Goal: Information Seeking & Learning: Learn about a topic

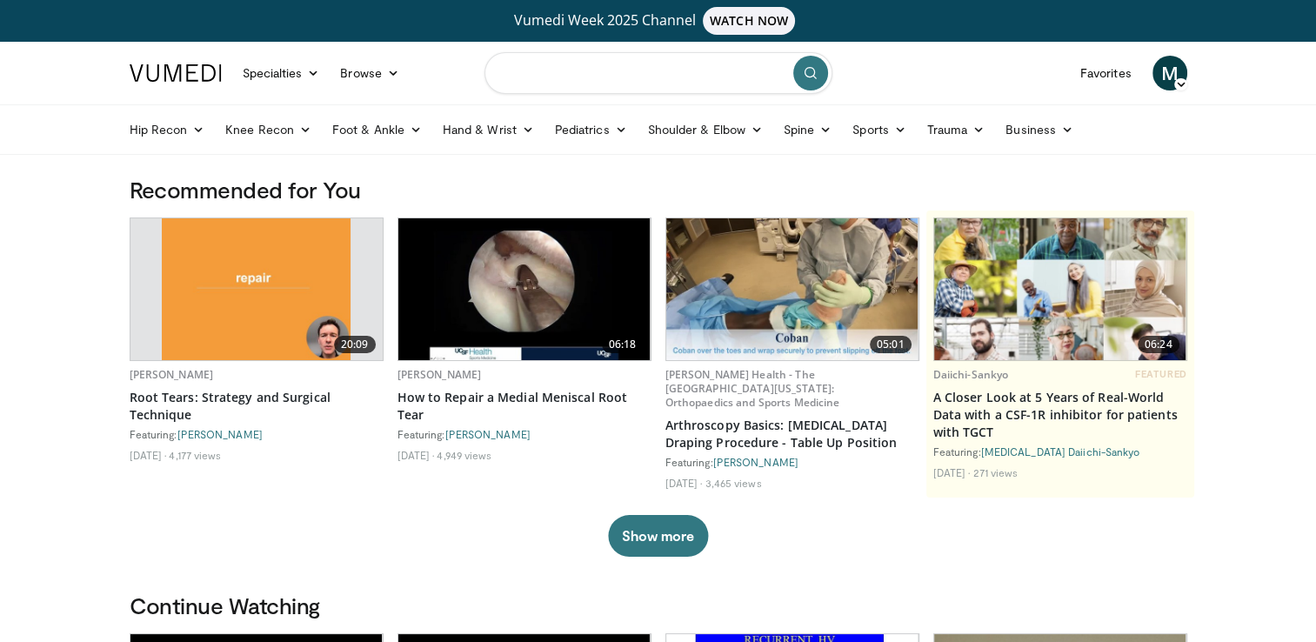
click at [535, 76] on input "Search topics, interventions" at bounding box center [658, 73] width 348 height 42
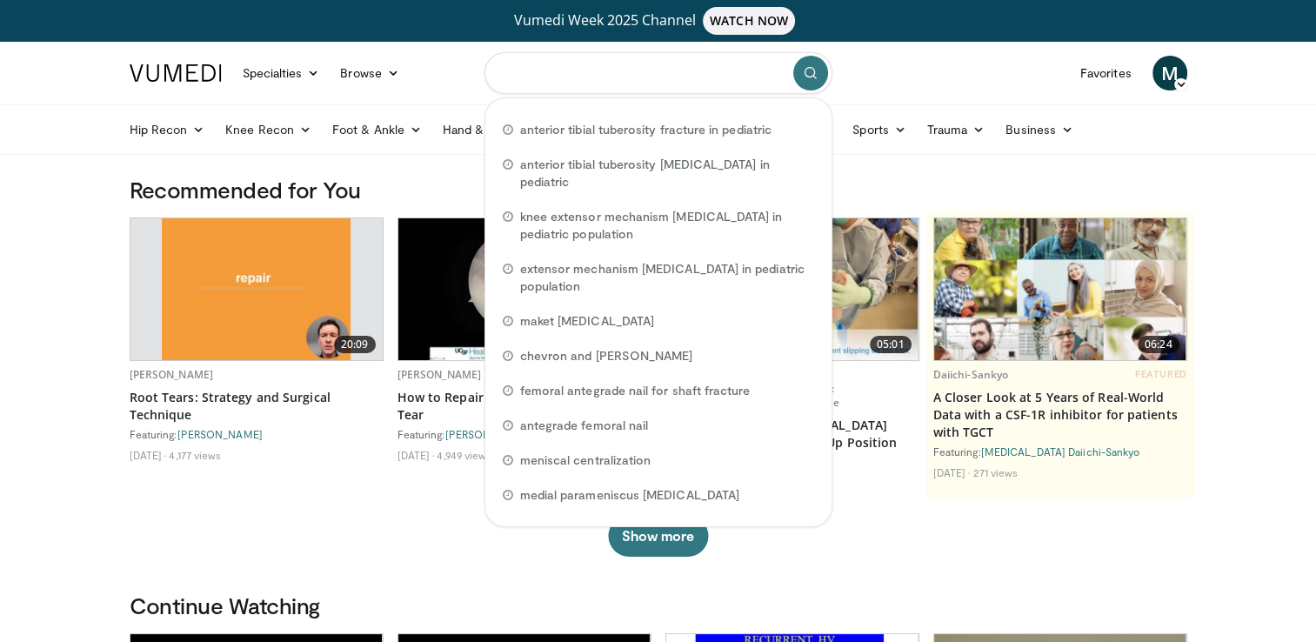
paste input "**********"
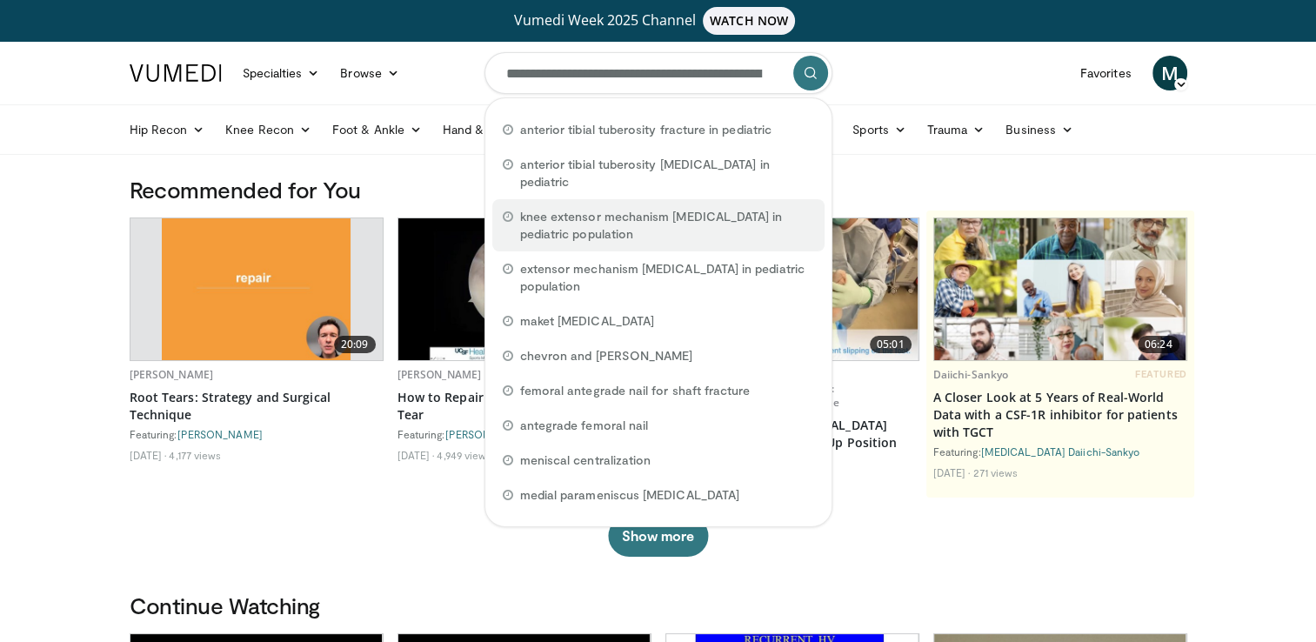
scroll to position [0, 101]
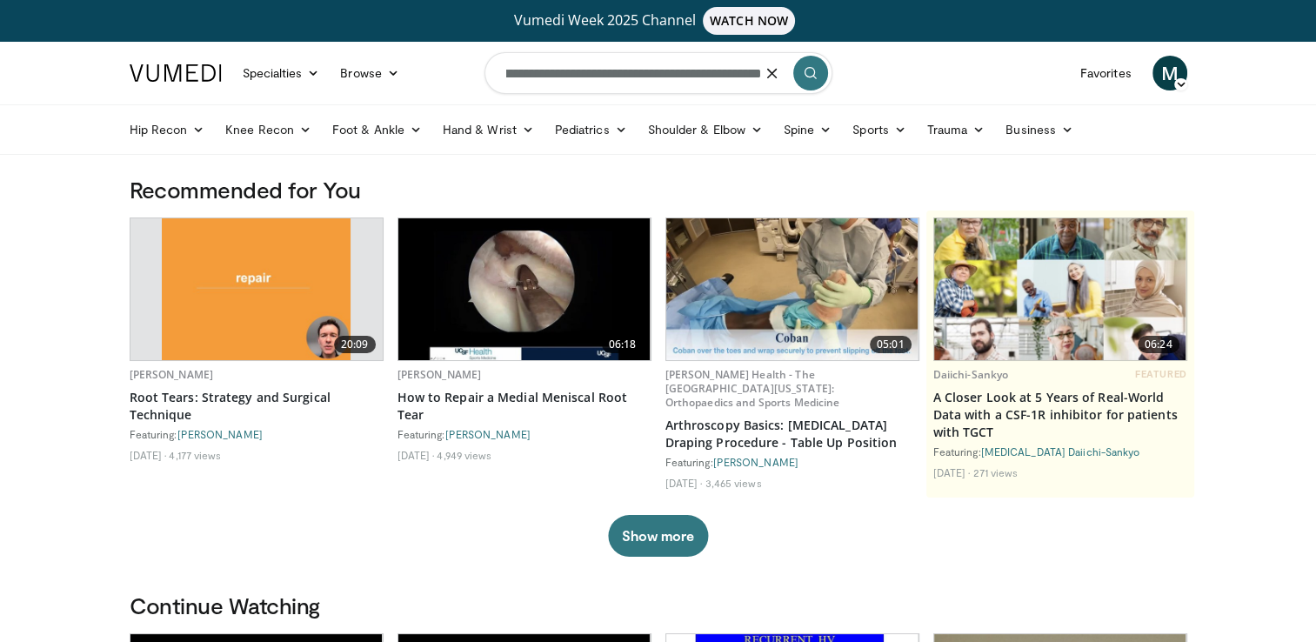
type input "**********"
click at [820, 77] on button "submit" at bounding box center [810, 73] width 35 height 35
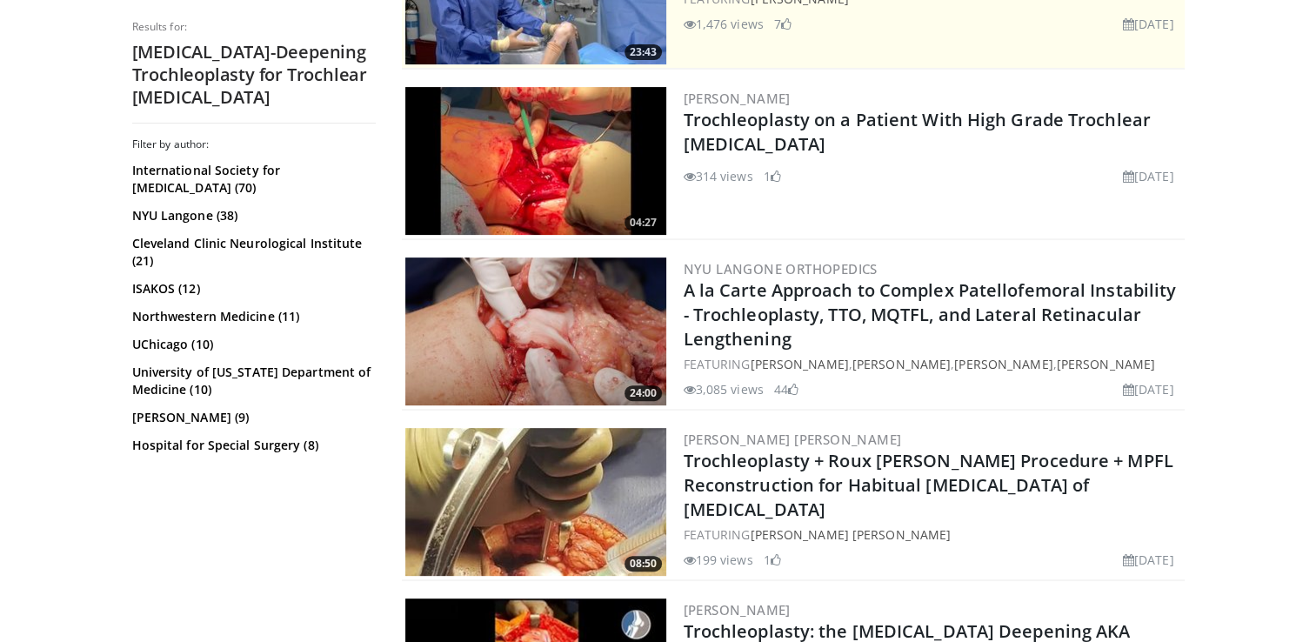
scroll to position [522, 0]
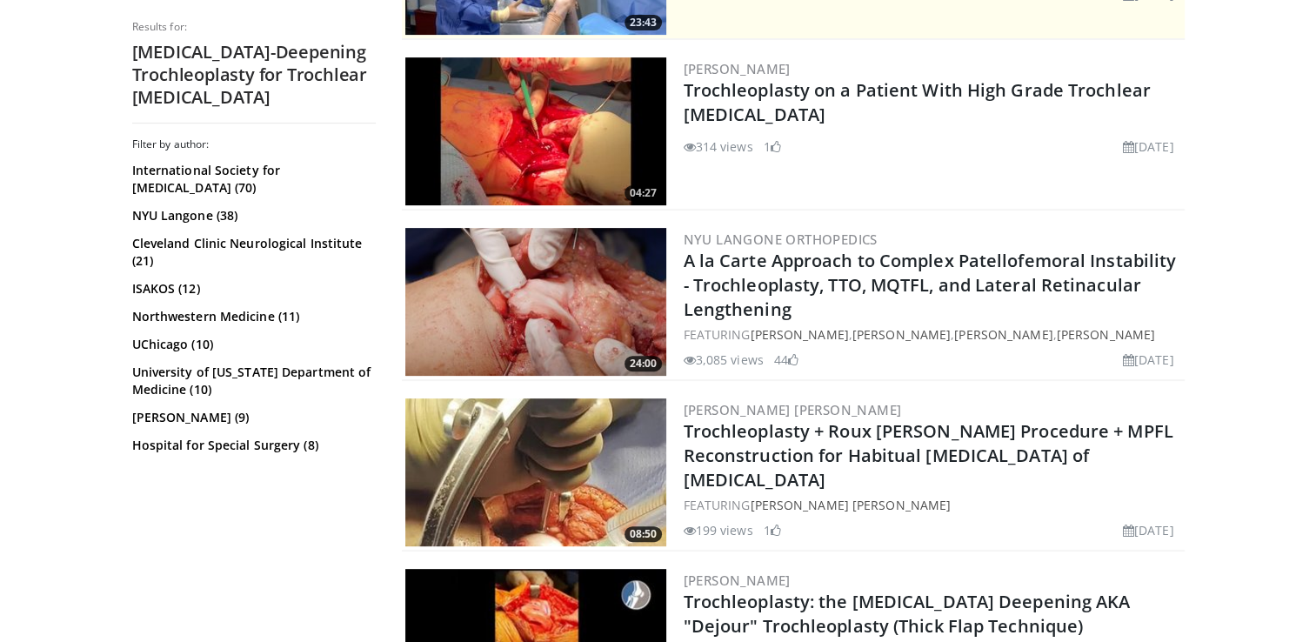
click at [591, 325] on img at bounding box center [535, 302] width 261 height 148
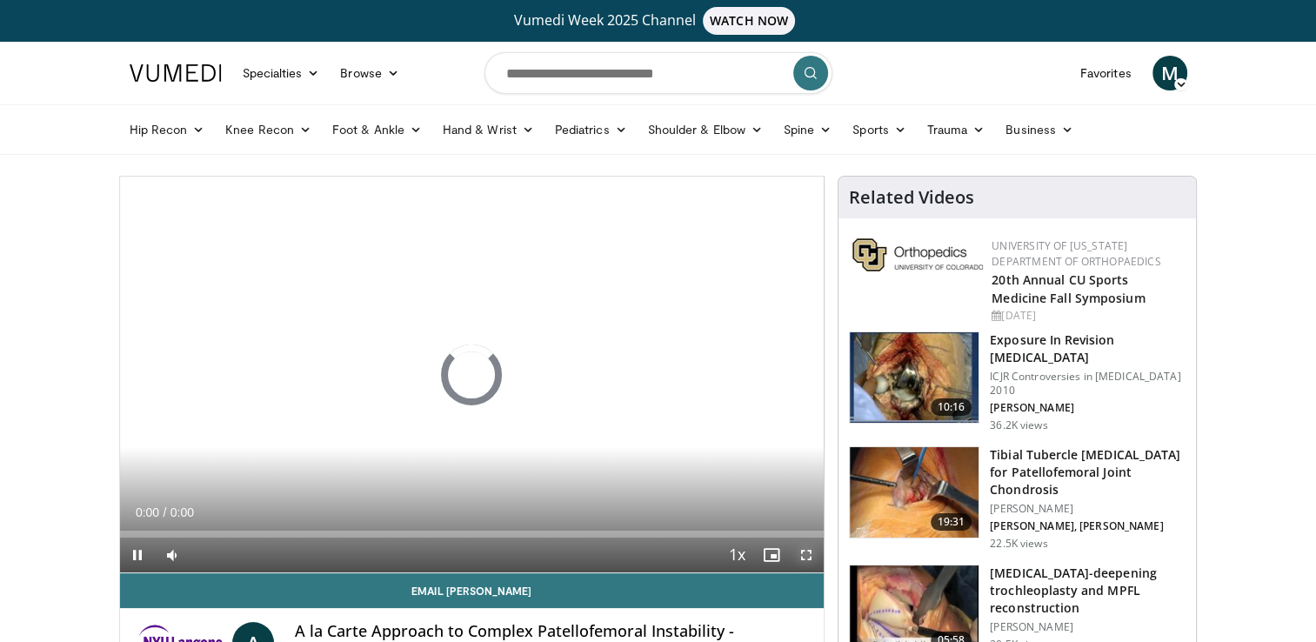
click at [803, 550] on span "Video Player" at bounding box center [806, 554] width 35 height 35
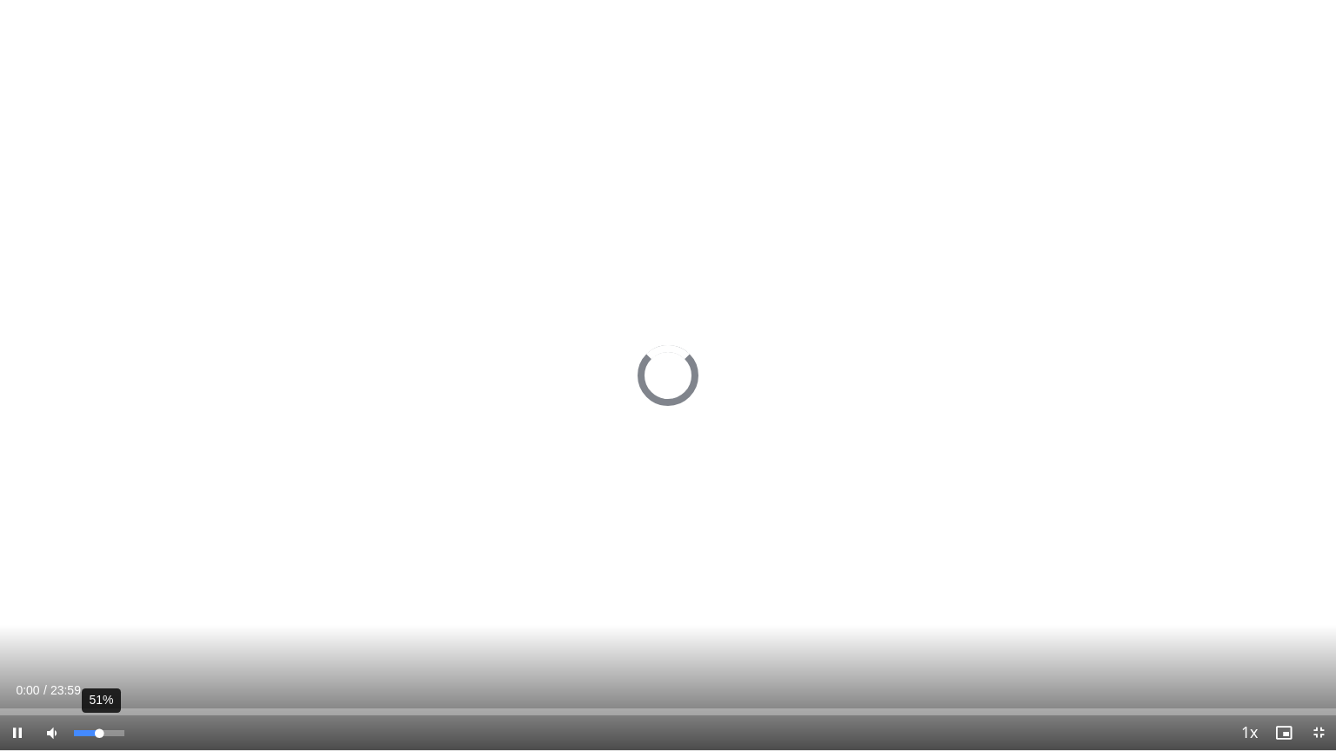
click at [99, 641] on div "Volume Level" at bounding box center [86, 734] width 25 height 6
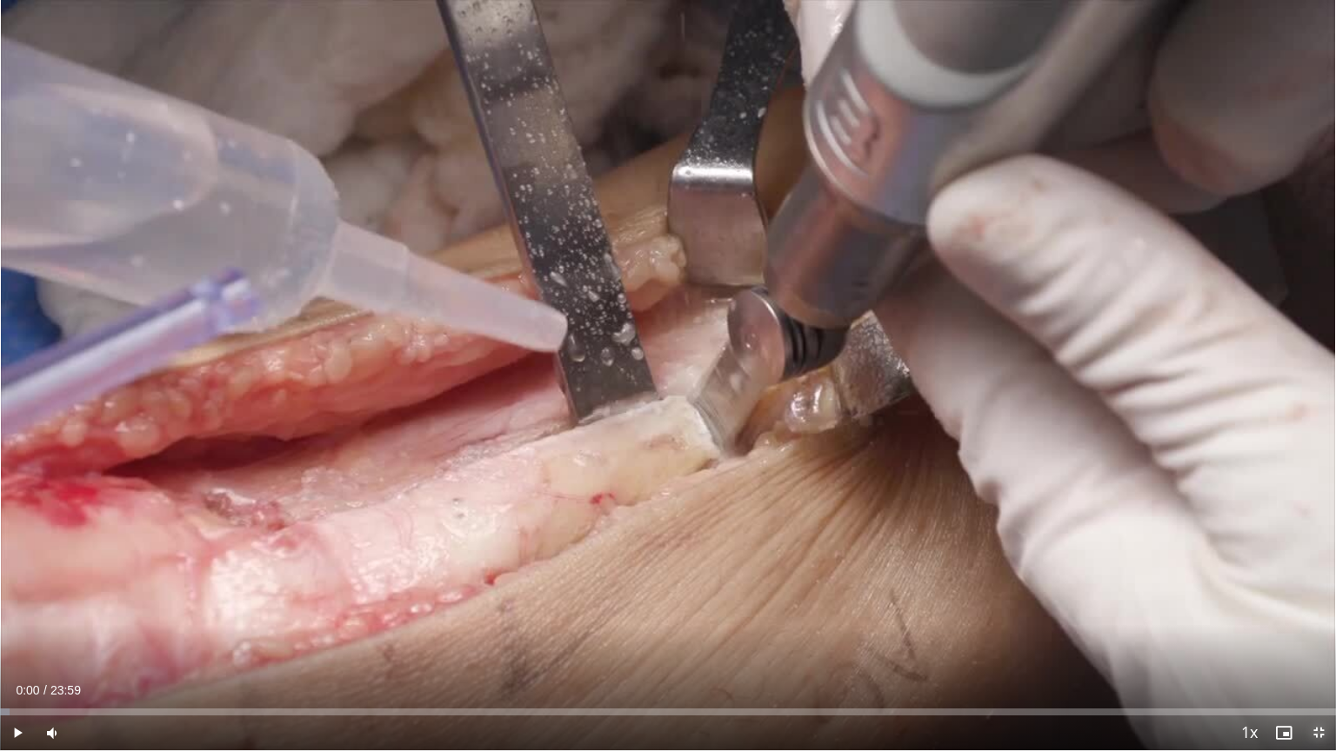
click at [1318, 641] on span "Video Player" at bounding box center [1318, 733] width 35 height 35
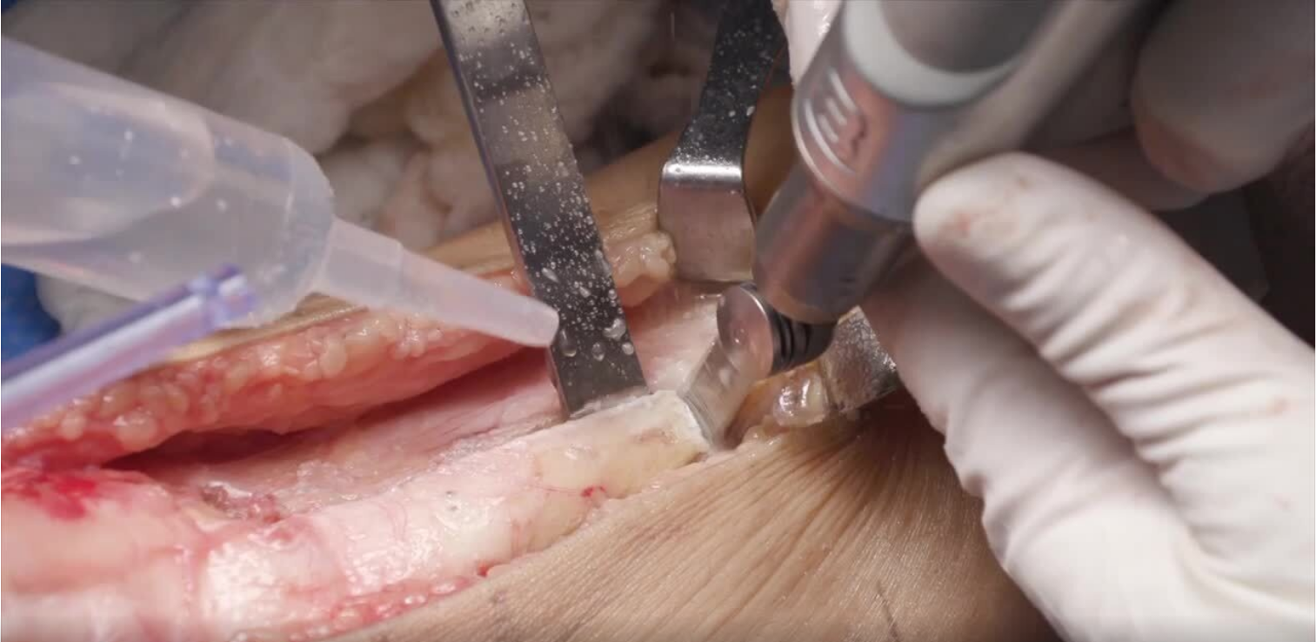
scroll to position [87, 0]
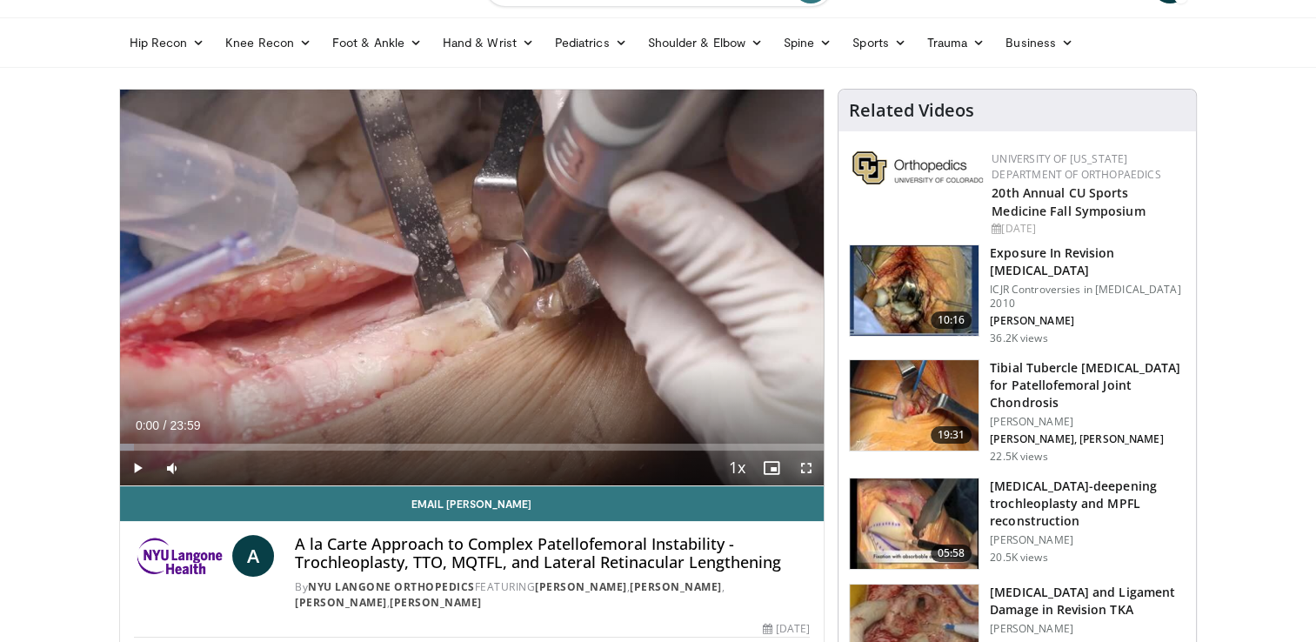
click at [804, 467] on span "Video Player" at bounding box center [806, 467] width 35 height 35
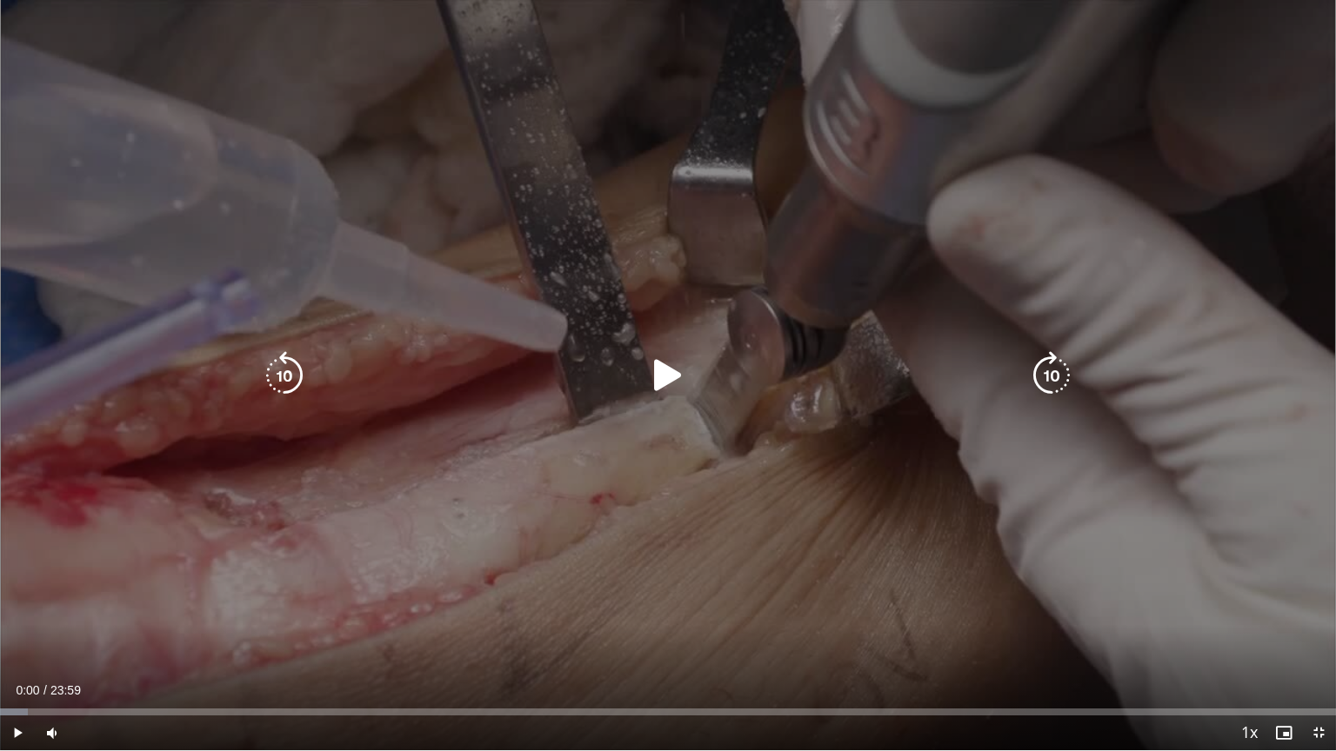
click at [645, 373] on icon "Video Player" at bounding box center [668, 375] width 49 height 49
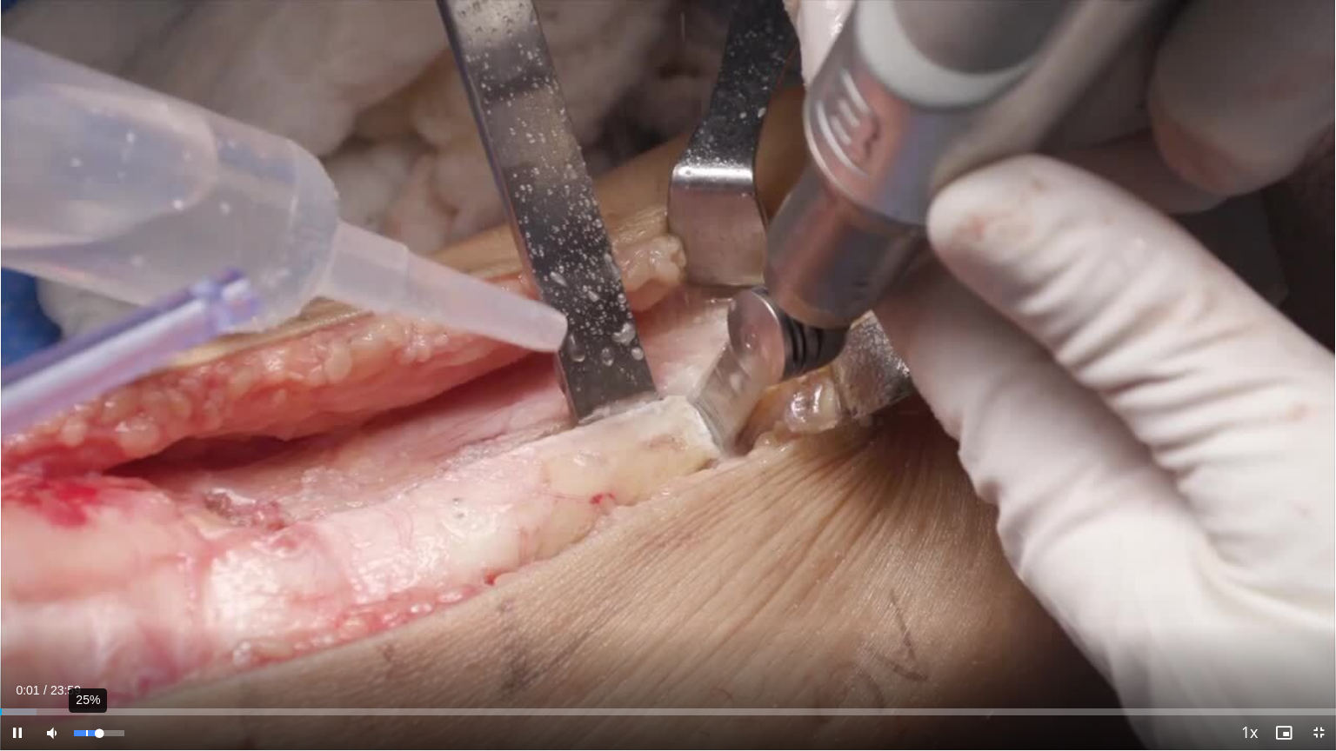
click at [87, 641] on div "25%" at bounding box center [99, 734] width 50 height 6
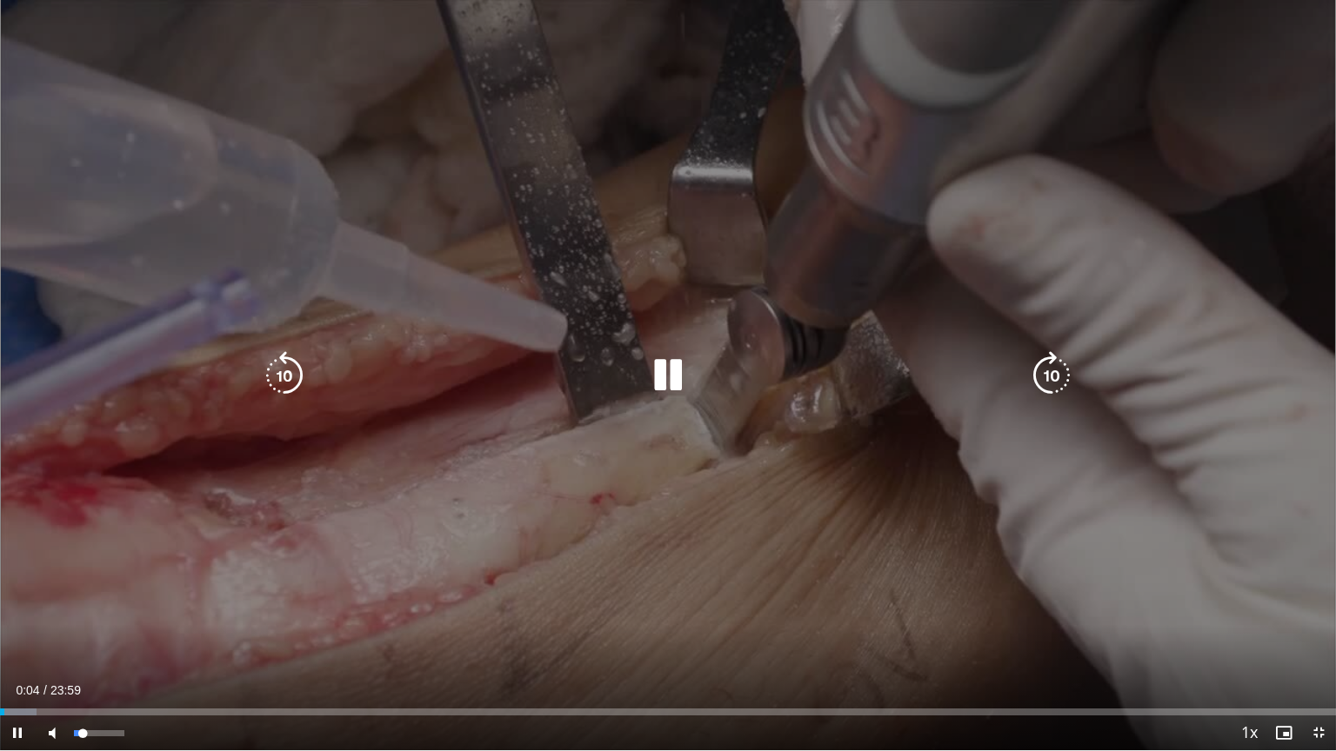
click at [83, 641] on div "Volume Level" at bounding box center [78, 734] width 9 height 6
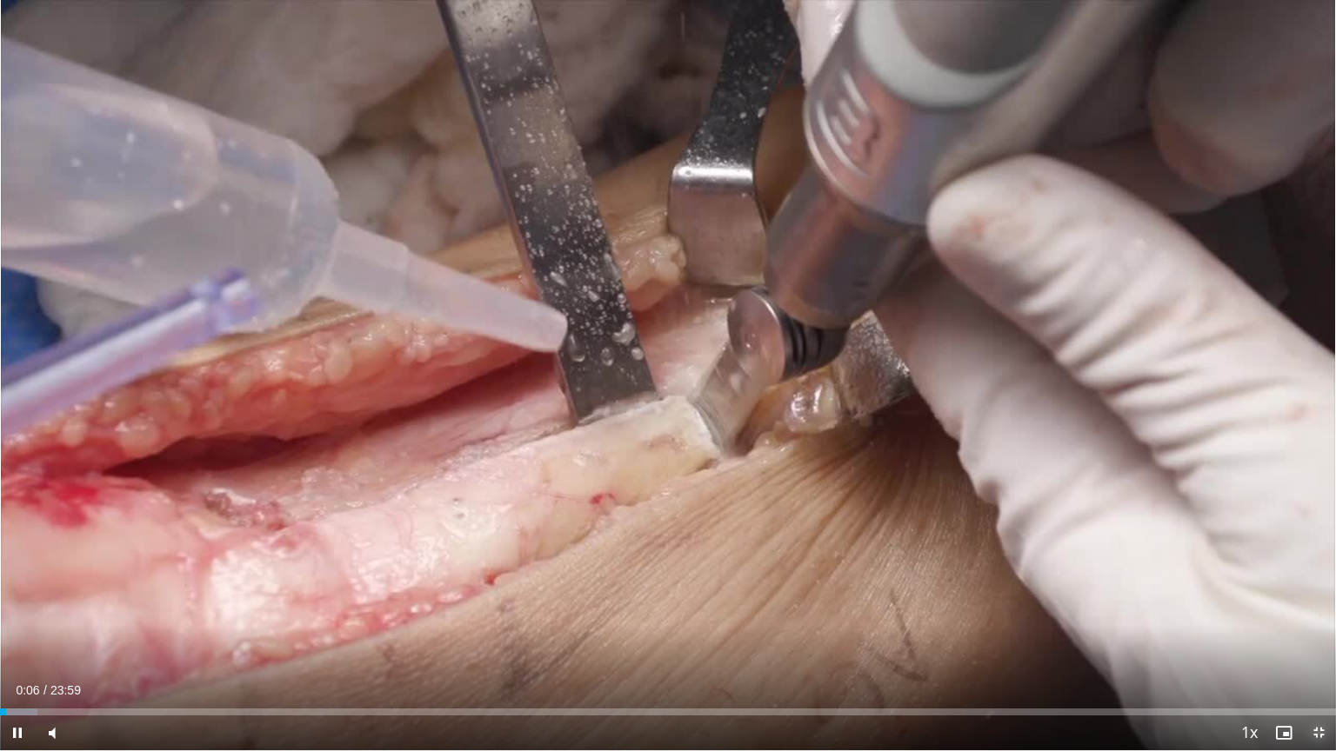
click at [1311, 641] on span "Video Player" at bounding box center [1318, 733] width 35 height 35
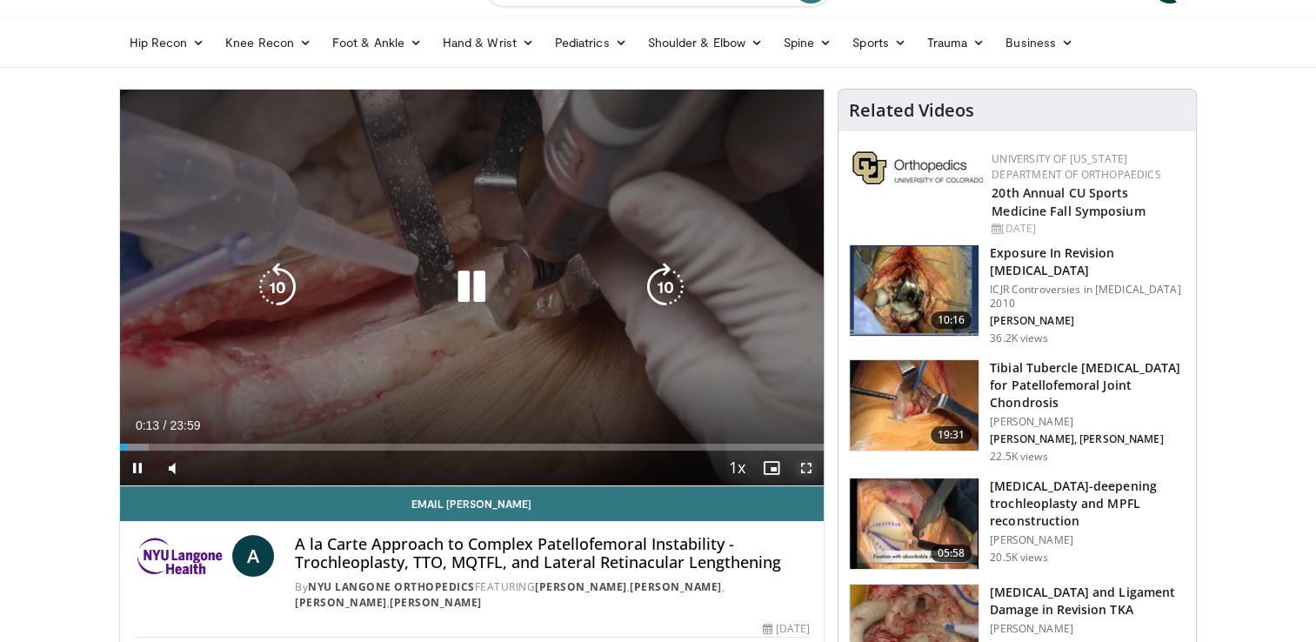
drag, startPoint x: 800, startPoint y: 471, endPoint x: 804, endPoint y: 536, distance: 64.4
click at [800, 471] on span "Video Player" at bounding box center [806, 467] width 35 height 35
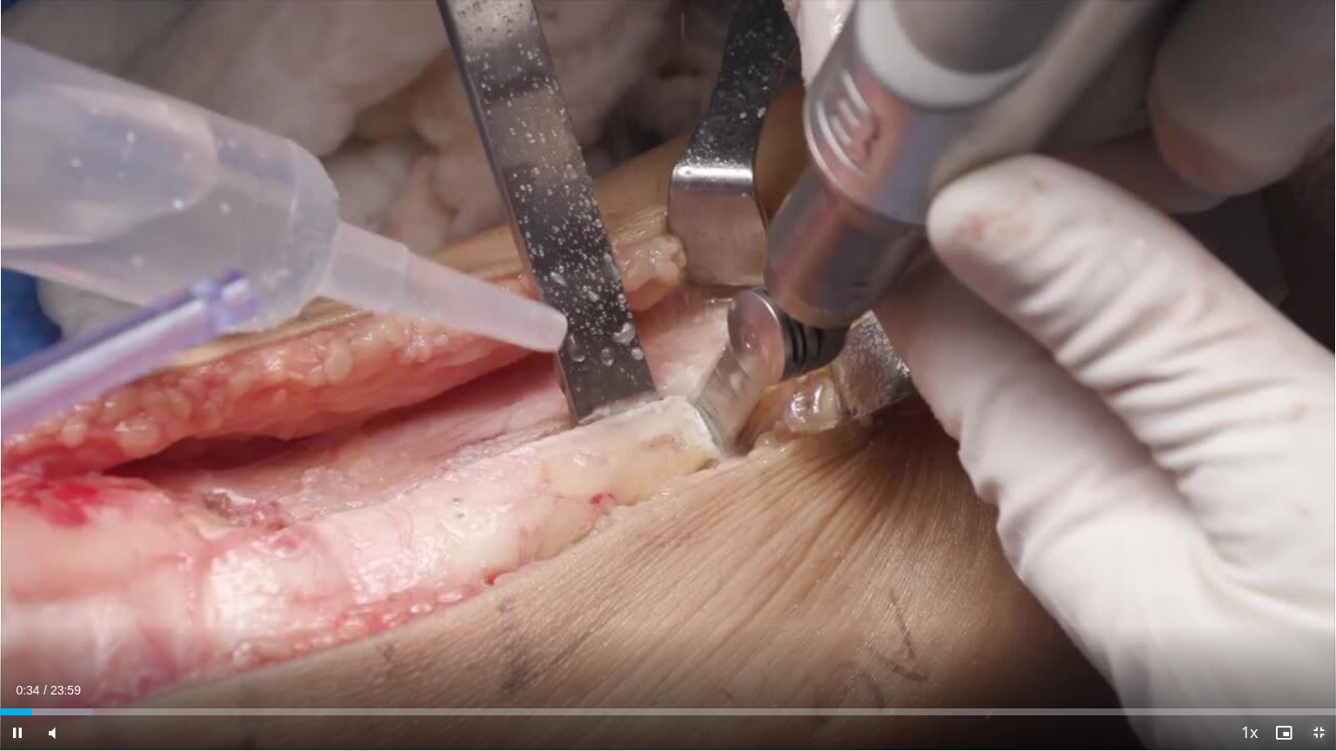
click at [1316, 641] on span "Video Player" at bounding box center [1318, 733] width 35 height 35
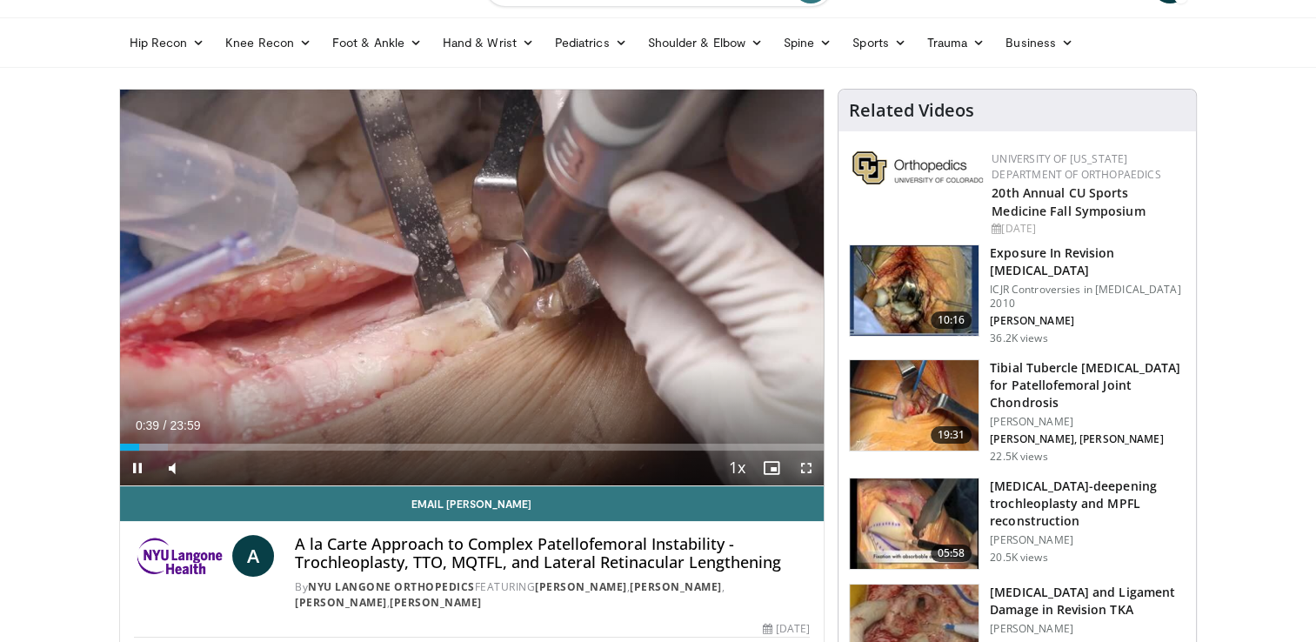
click at [804, 470] on span "Video Player" at bounding box center [806, 467] width 35 height 35
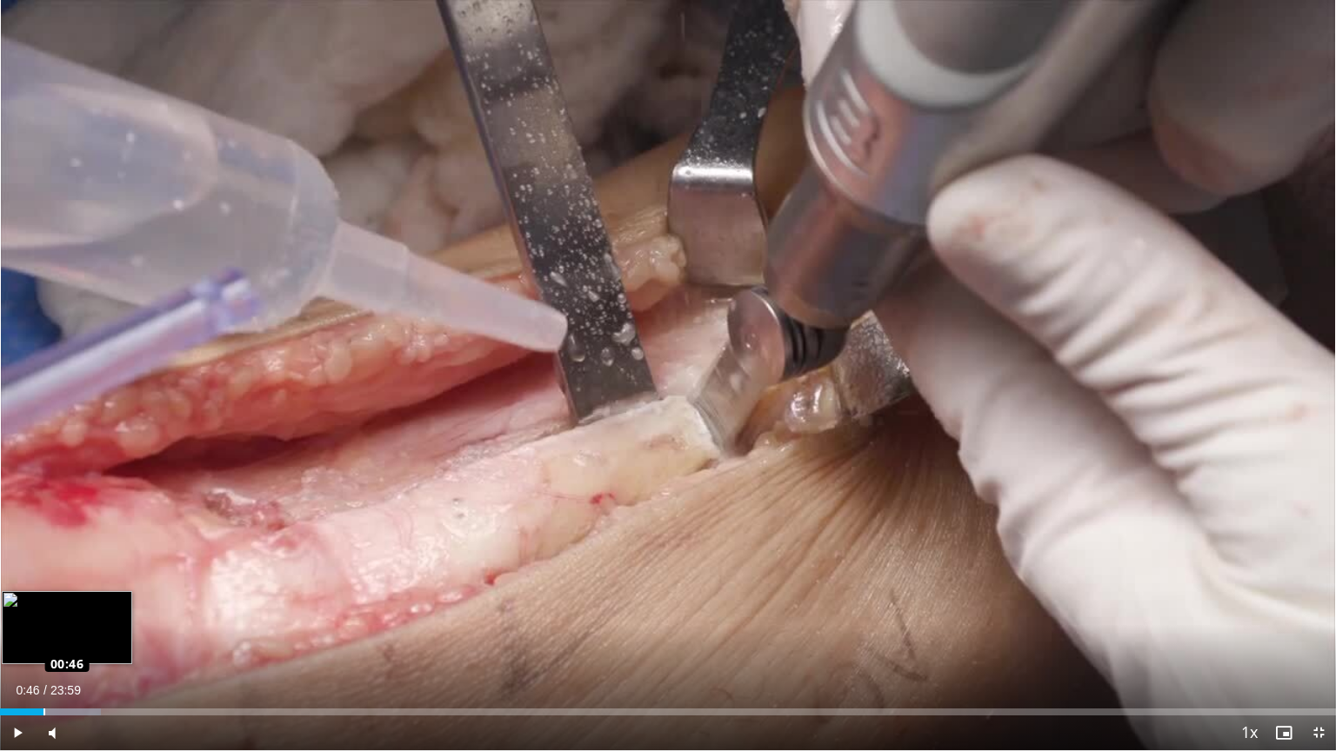
click at [43, 641] on div "Loaded : 7.58% 00:46 00:46" at bounding box center [668, 712] width 1336 height 7
click at [52, 641] on div "Loaded : 7.58% 00:48 00:56" at bounding box center [668, 712] width 1336 height 7
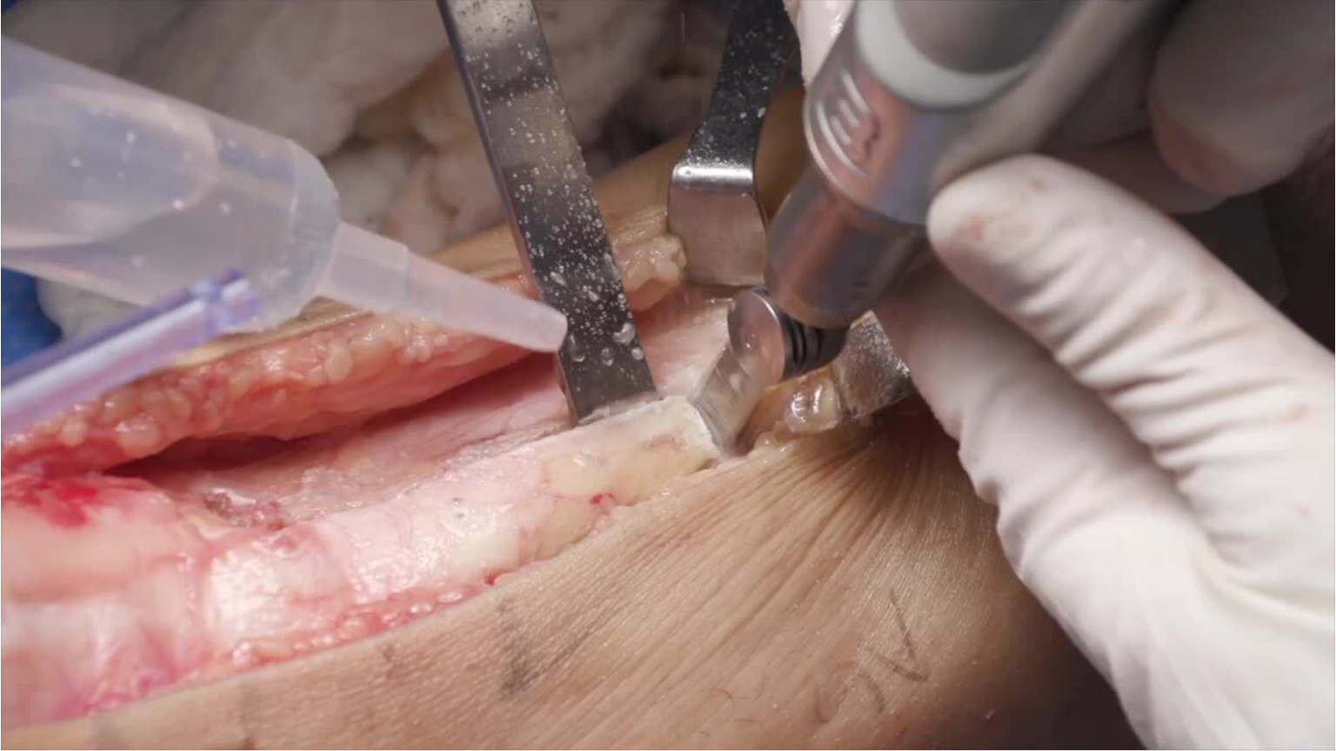
click at [62, 641] on div "10 seconds Tap to unmute" at bounding box center [668, 375] width 1336 height 751
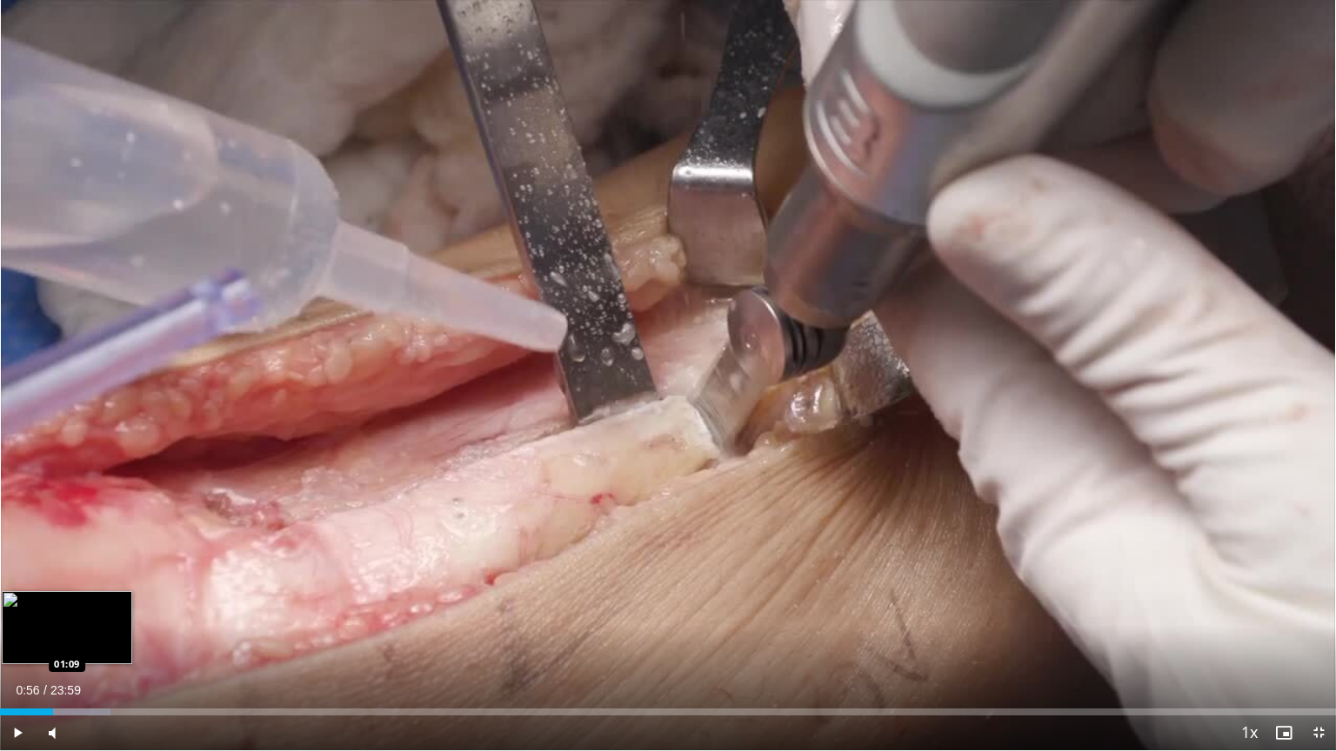
click at [63, 641] on div "Loaded : 8.27% 00:56 01:09" at bounding box center [668, 712] width 1336 height 7
click at [9, 641] on span "Video Player" at bounding box center [17, 733] width 35 height 35
click at [80, 641] on div "Loaded : 9.64% 01:16 01:25" at bounding box center [668, 712] width 1336 height 7
click at [104, 641] on div "Progress Bar" at bounding box center [98, 712] width 82 height 7
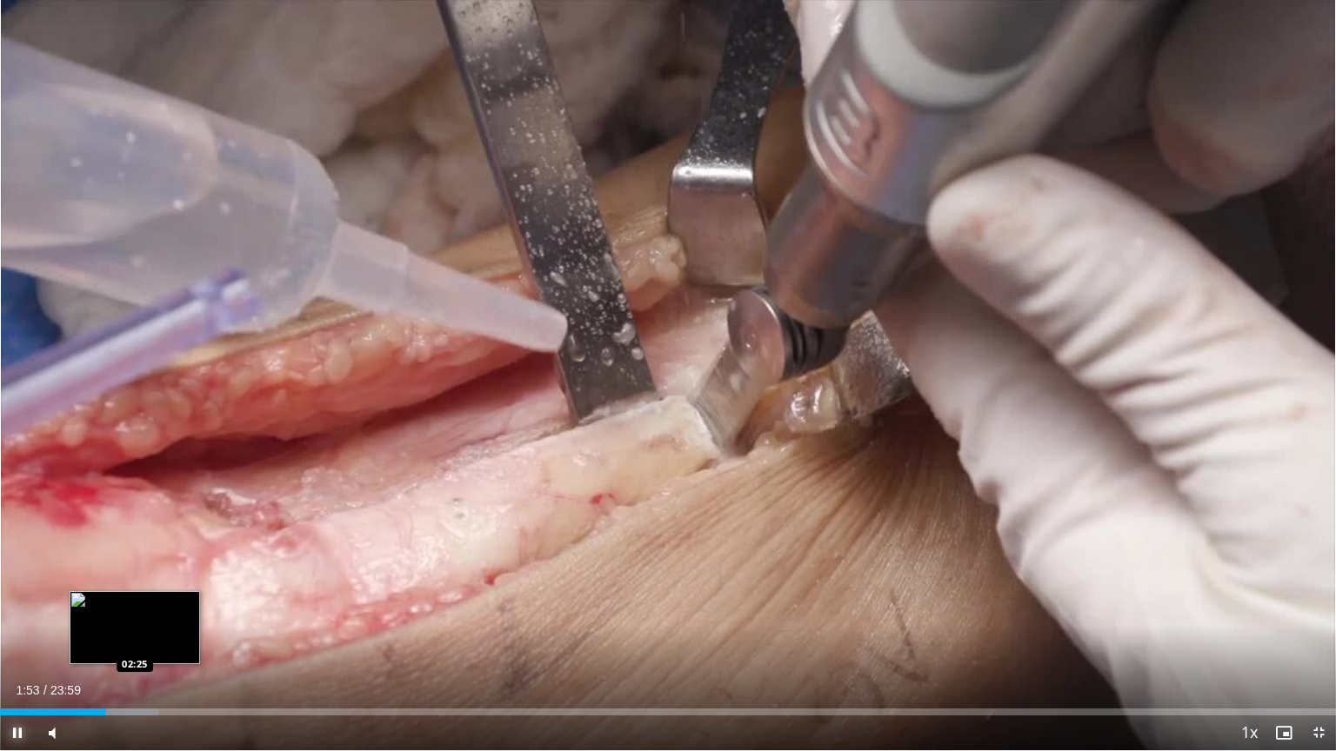
click at [135, 641] on div "Loaded : 11.82% 01:54 02:25" at bounding box center [668, 712] width 1336 height 7
click at [162, 641] on div "Progress Bar" at bounding box center [138, 712] width 59 height 7
click at [153, 641] on div "Loaded : 14.60% 02:57 02:45" at bounding box center [668, 707] width 1336 height 17
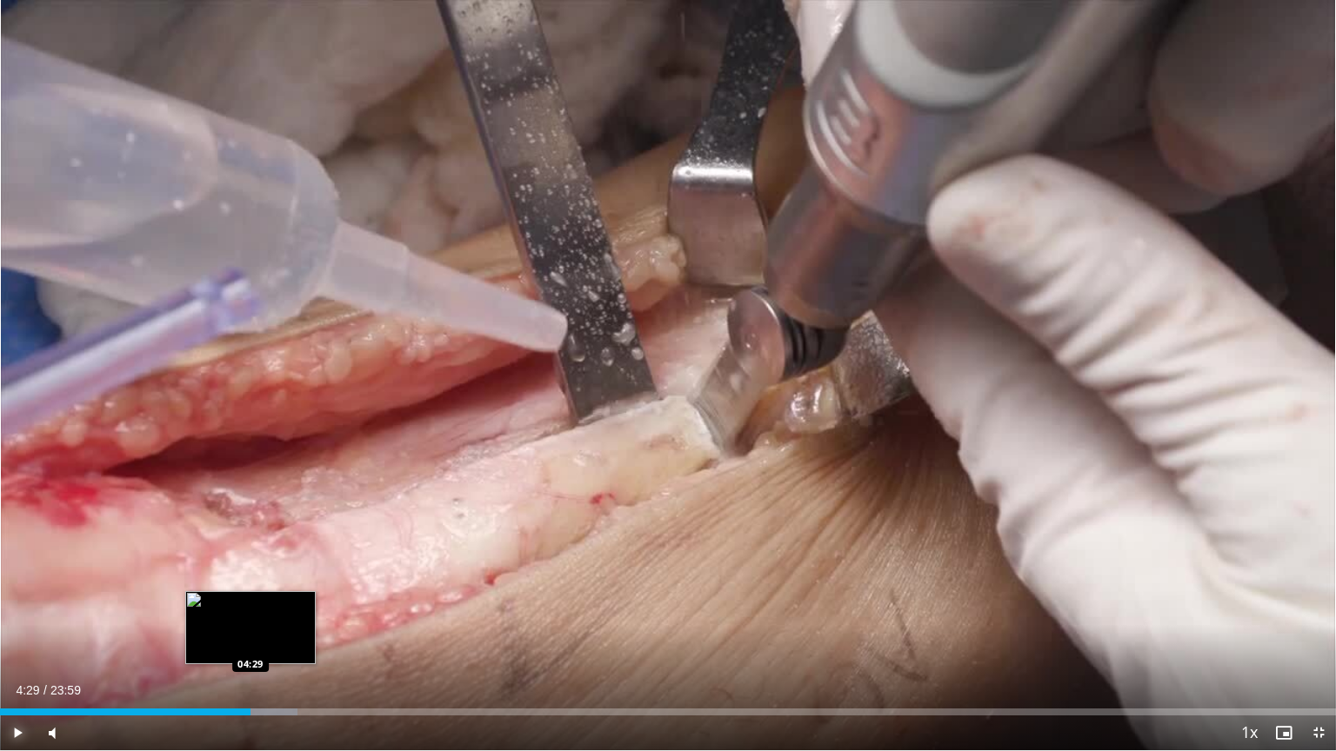
click at [250, 641] on div "Progress Bar" at bounding box center [257, 712] width 82 height 7
click at [263, 641] on div "Progress Bar" at bounding box center [269, 712] width 88 height 7
click at [279, 641] on div "Progress Bar" at bounding box center [279, 712] width 86 height 7
click at [276, 641] on div "Loaded : 25.50% 05:04 04:57" at bounding box center [668, 707] width 1336 height 17
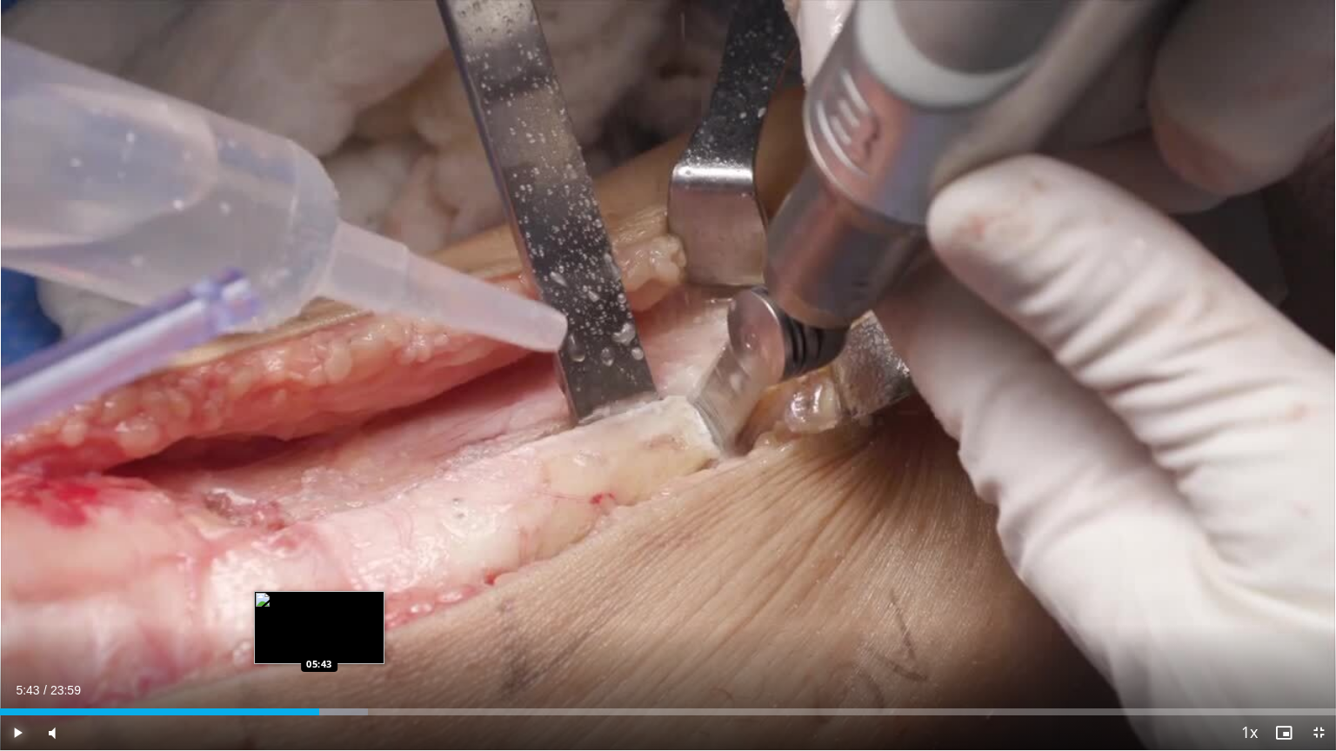
click at [318, 641] on div "Loaded : 27.56% 05:43 05:43" at bounding box center [668, 712] width 1336 height 7
click at [328, 641] on div "Progress Bar" at bounding box center [334, 712] width 86 height 7
click at [350, 641] on div "Progress Bar" at bounding box center [343, 712] width 85 height 7
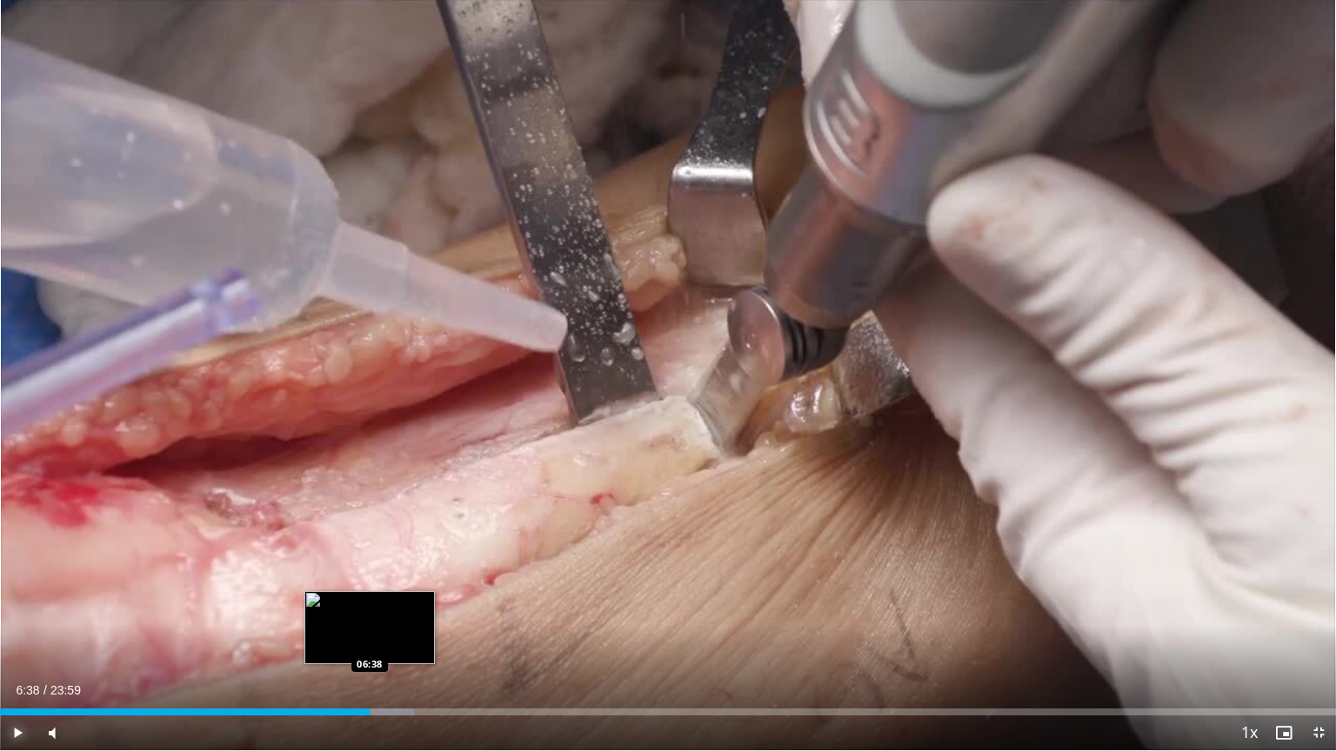
click at [369, 641] on div "Loaded : 31.01% 06:38 06:38" at bounding box center [668, 712] width 1336 height 7
click at [388, 641] on div "Progress Bar" at bounding box center [393, 712] width 88 height 7
click at [400, 641] on div "Loaded : 33.77% 07:01 07:11" at bounding box center [668, 712] width 1336 height 7
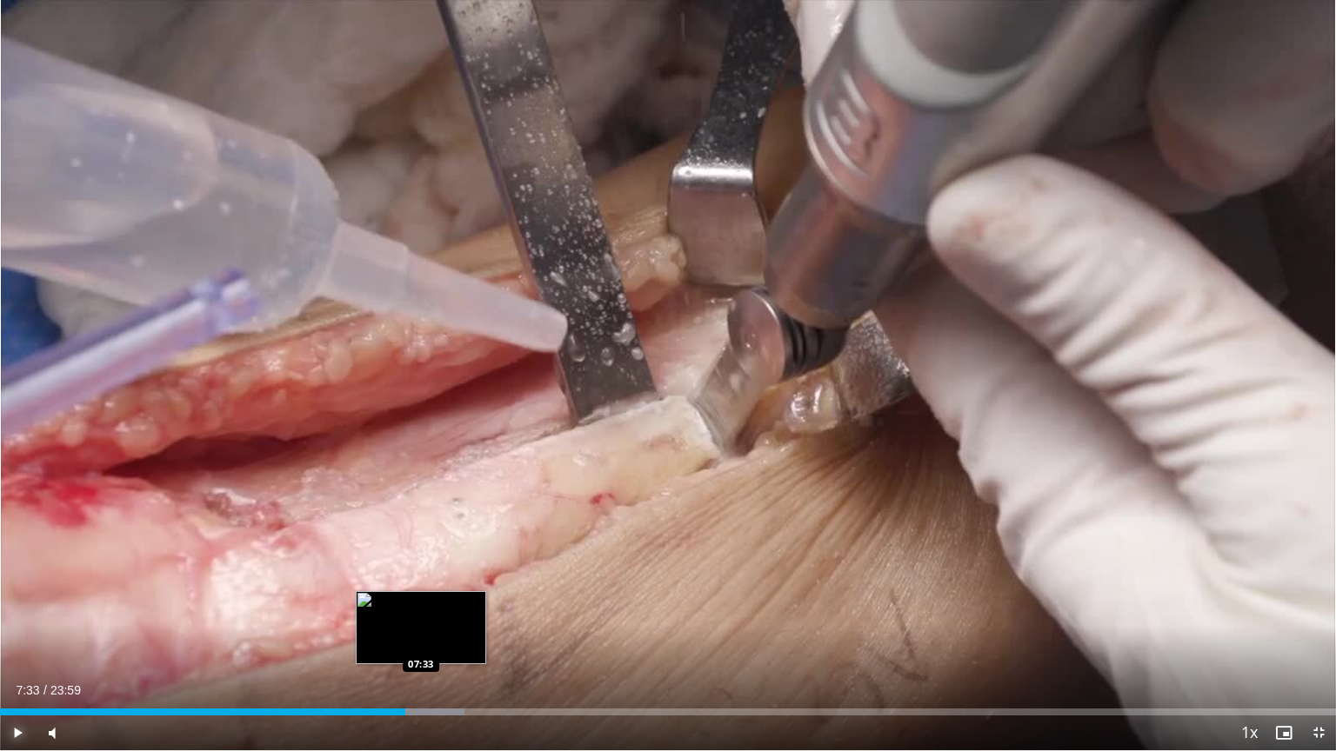
click at [421, 641] on div "Progress Bar" at bounding box center [420, 712] width 87 height 7
click at [429, 641] on div "Loaded : 35.83% 07:34 07:42" at bounding box center [668, 712] width 1336 height 7
click at [438, 641] on div "Loaded : 35.83% 07:43 07:52" at bounding box center [668, 712] width 1336 height 7
click at [458, 641] on div "Progress Bar" at bounding box center [450, 712] width 76 height 7
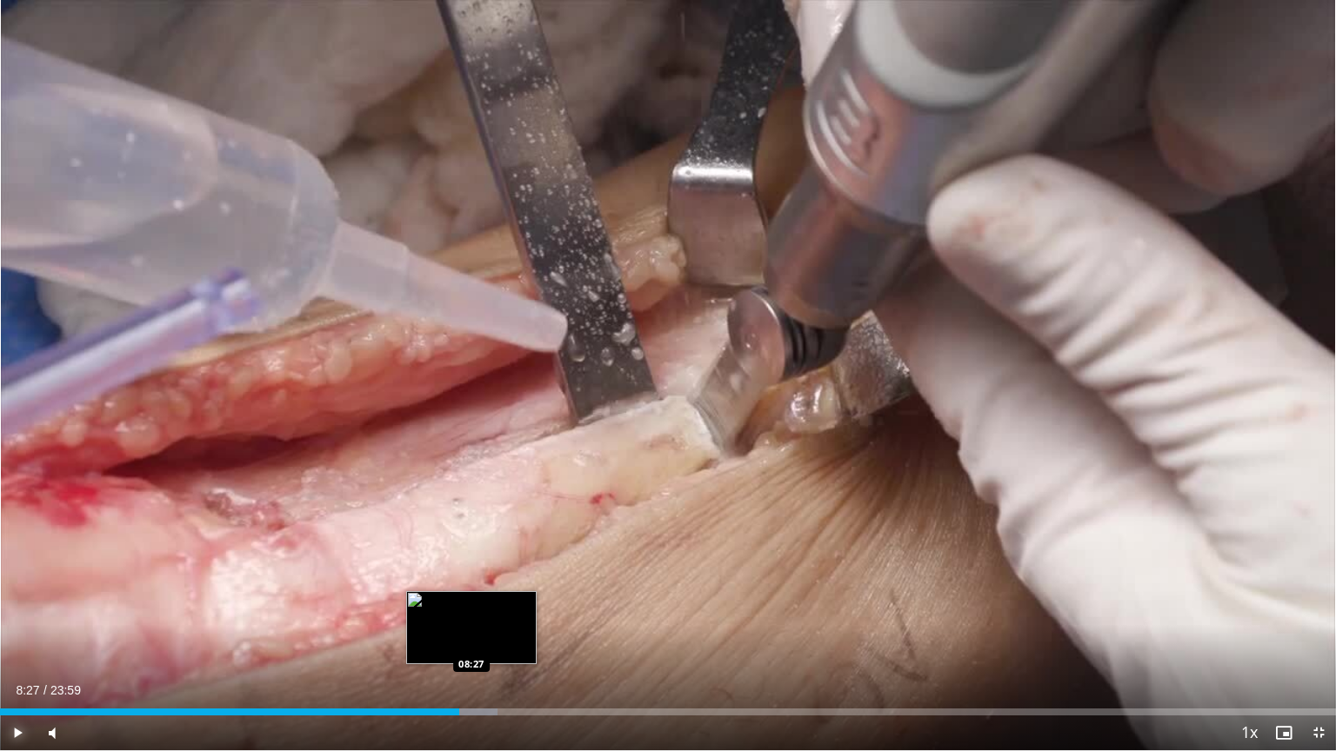
click at [470, 641] on div "Progress Bar" at bounding box center [464, 712] width 66 height 7
click at [487, 641] on div "Loaded : 37.90% 08:28 08:44" at bounding box center [668, 712] width 1336 height 7
click at [496, 641] on div "Loaded : 38.59% 08:45 08:55" at bounding box center [668, 712] width 1336 height 7
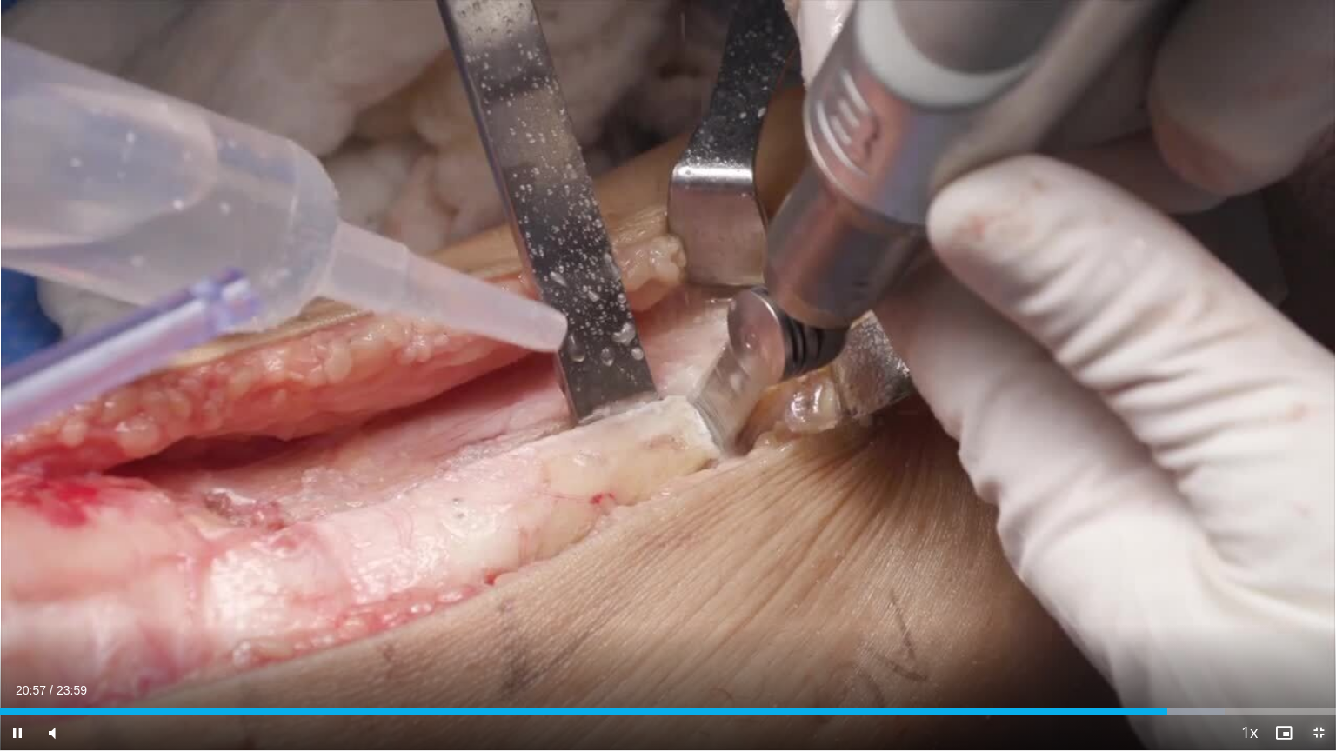
click at [1322, 641] on video-js "**********" at bounding box center [668, 375] width 1336 height 751
click at [1319, 641] on span "Video Player" at bounding box center [1318, 733] width 35 height 35
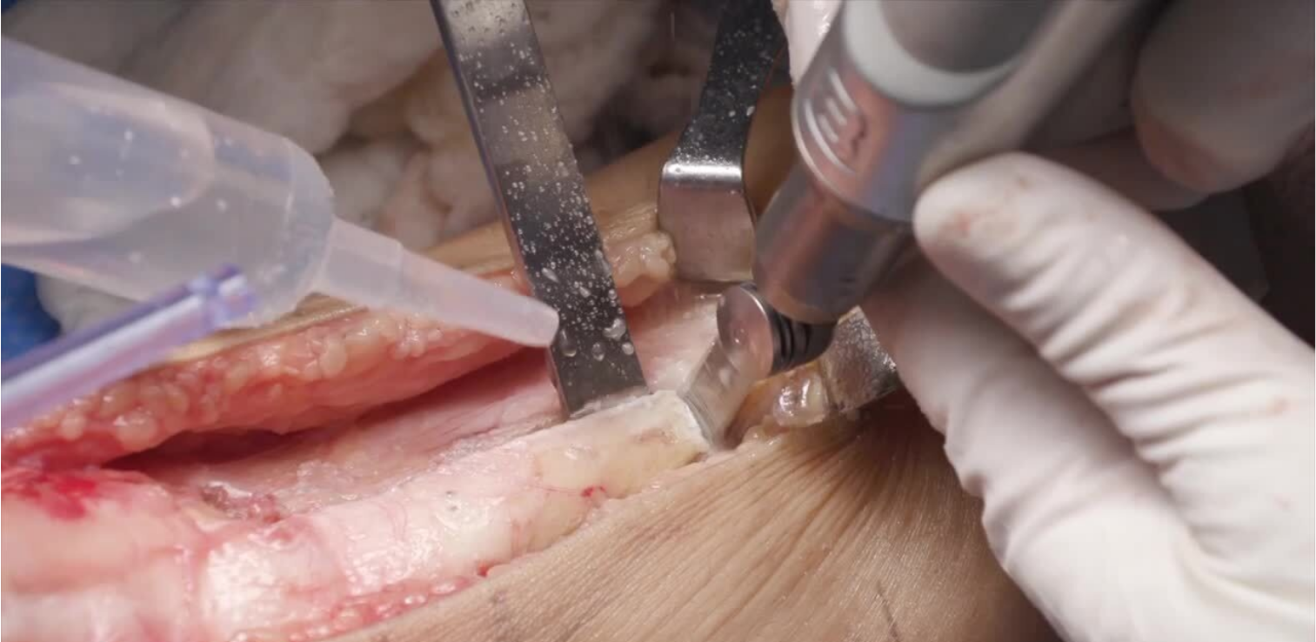
scroll to position [174, 0]
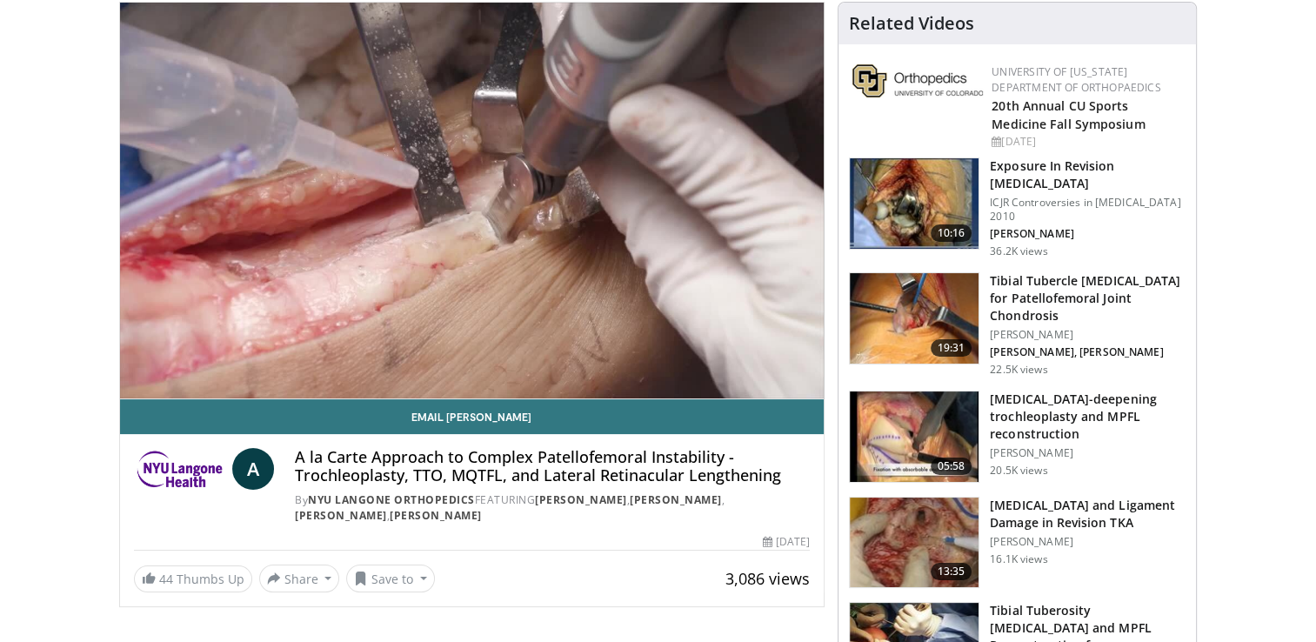
click at [931, 419] on img at bounding box center [914, 436] width 129 height 90
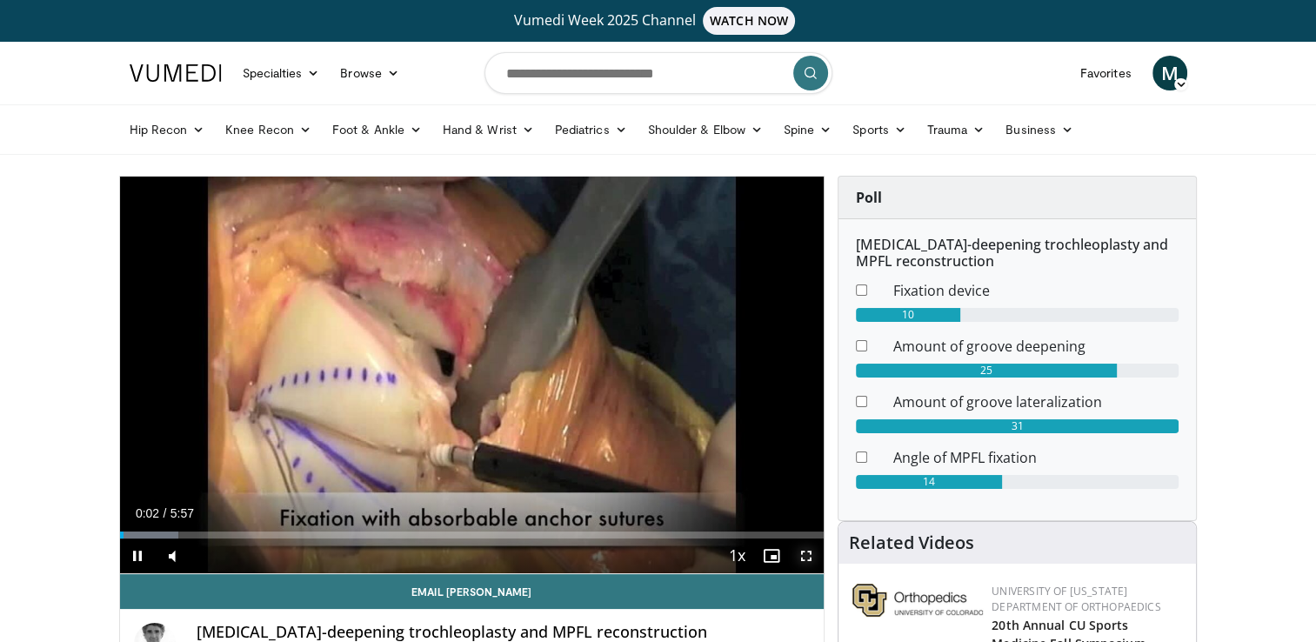
click at [811, 553] on span "Video Player" at bounding box center [806, 555] width 35 height 35
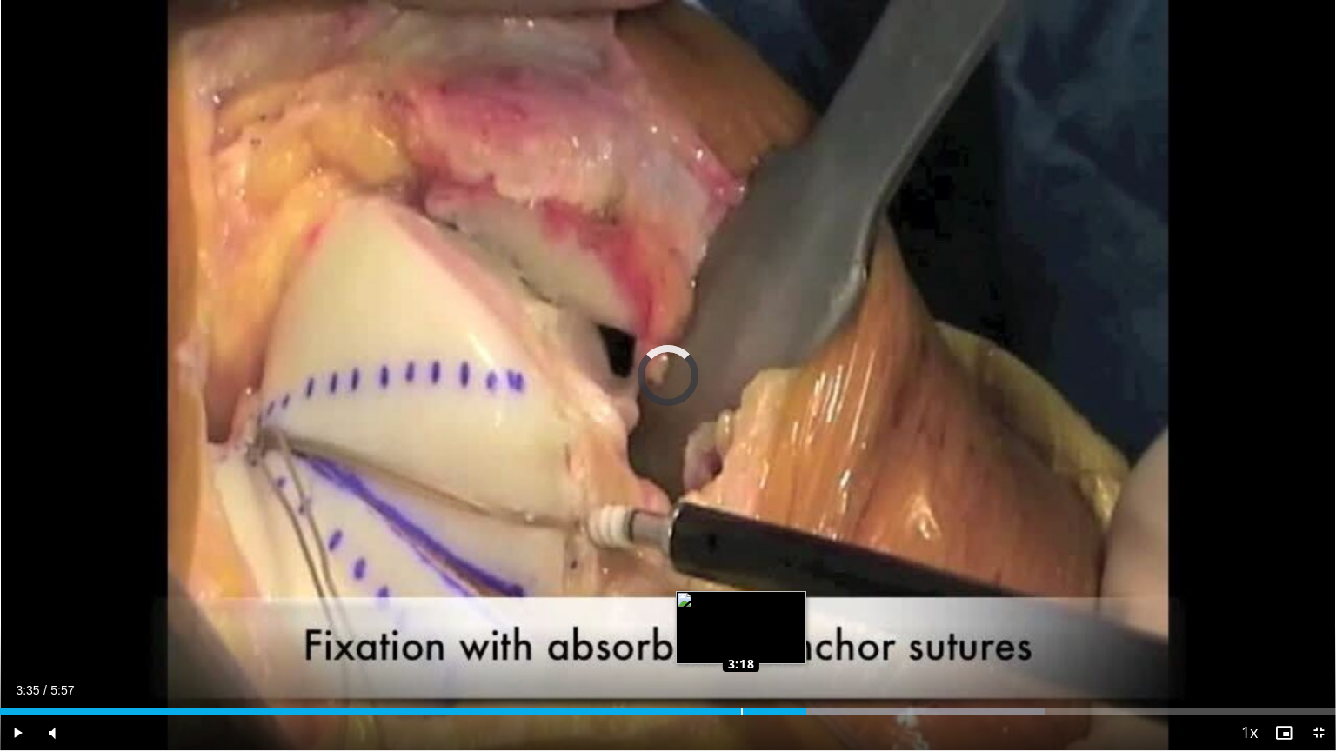
click at [741, 641] on div "Loaded : 78.17% 3:18 3:18" at bounding box center [668, 712] width 1336 height 7
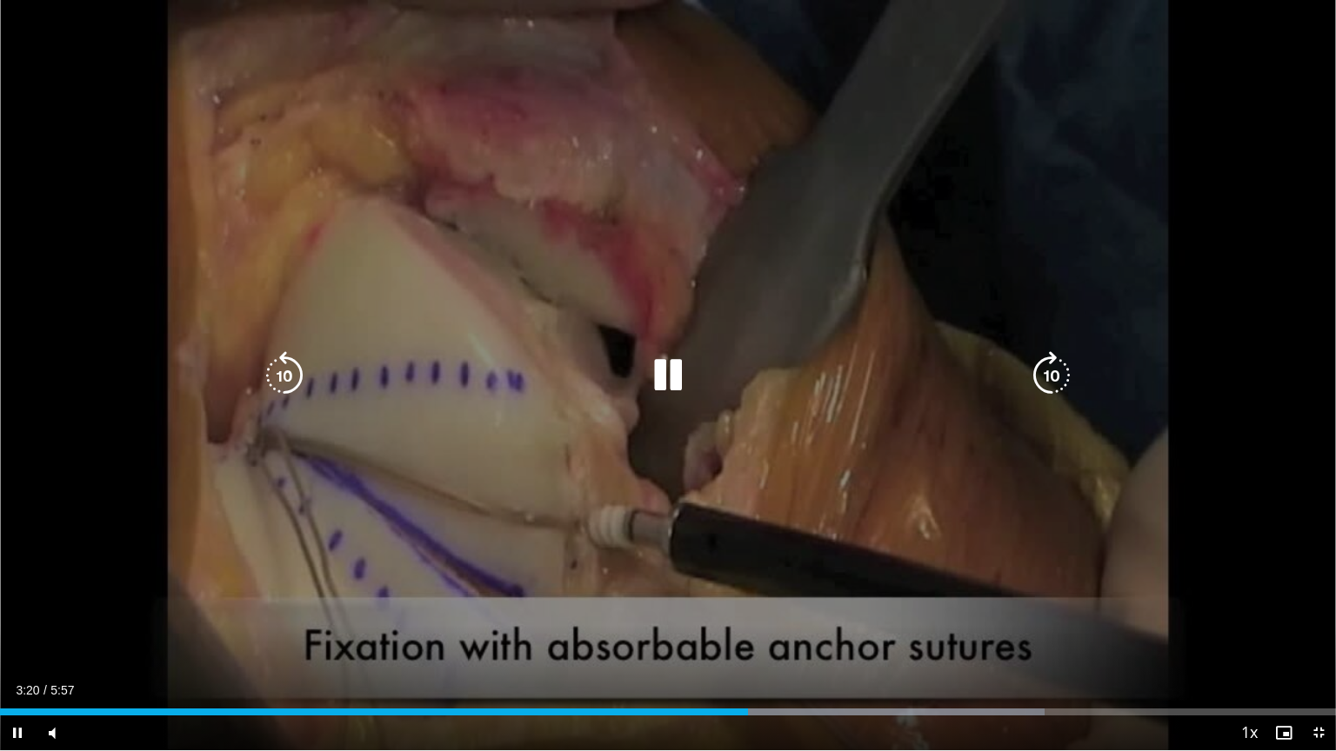
click at [646, 641] on div "Loaded : 78.17% 3:20 2:53" at bounding box center [668, 712] width 1336 height 7
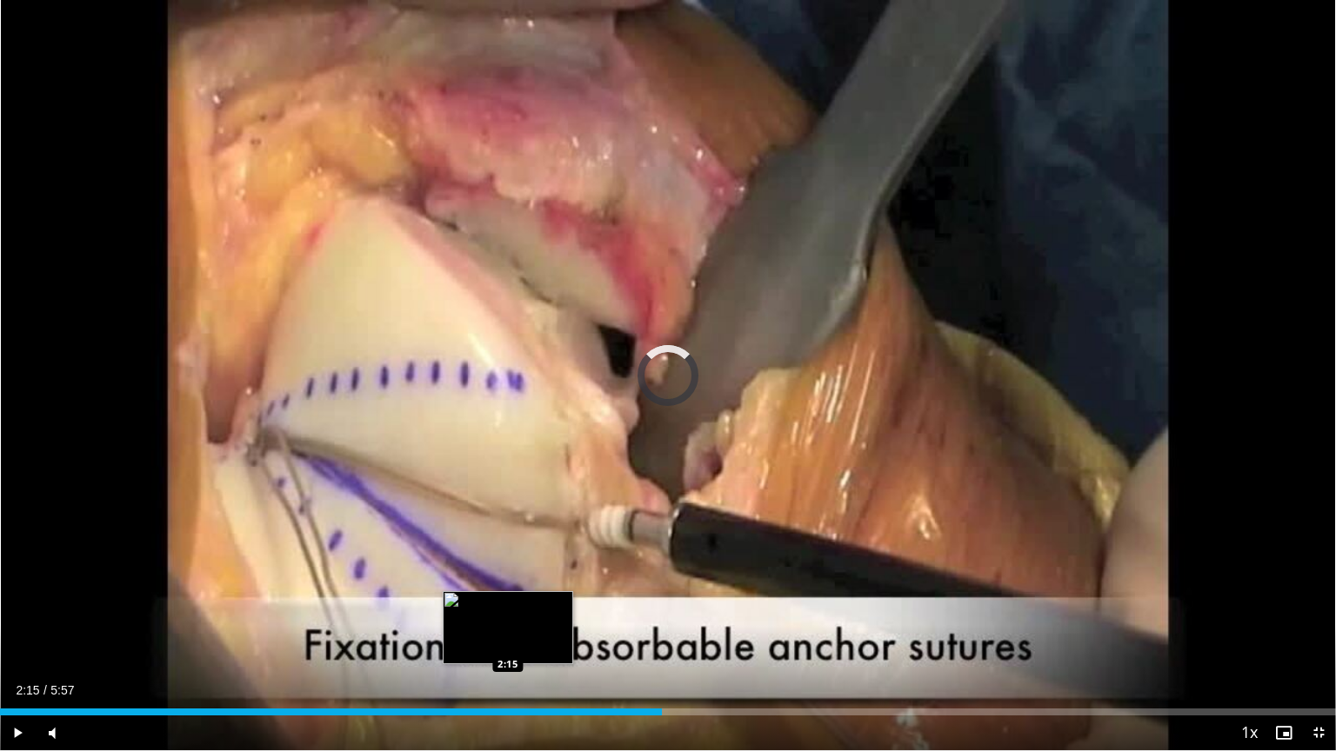
click at [505, 641] on div "Loaded : 39.08% 2:57 2:15" at bounding box center [668, 707] width 1336 height 17
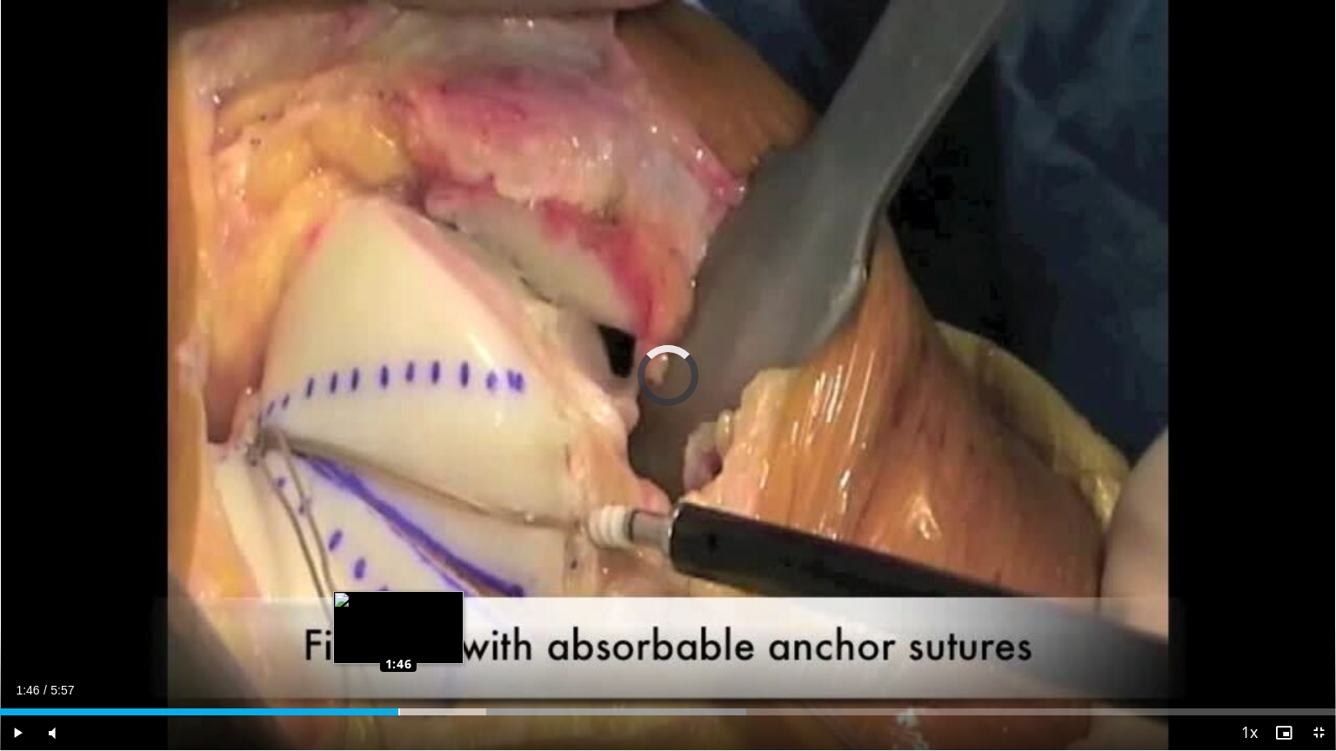
click at [397, 641] on div "Loaded : 55.83% 1:46 1:46" at bounding box center [668, 712] width 1336 height 7
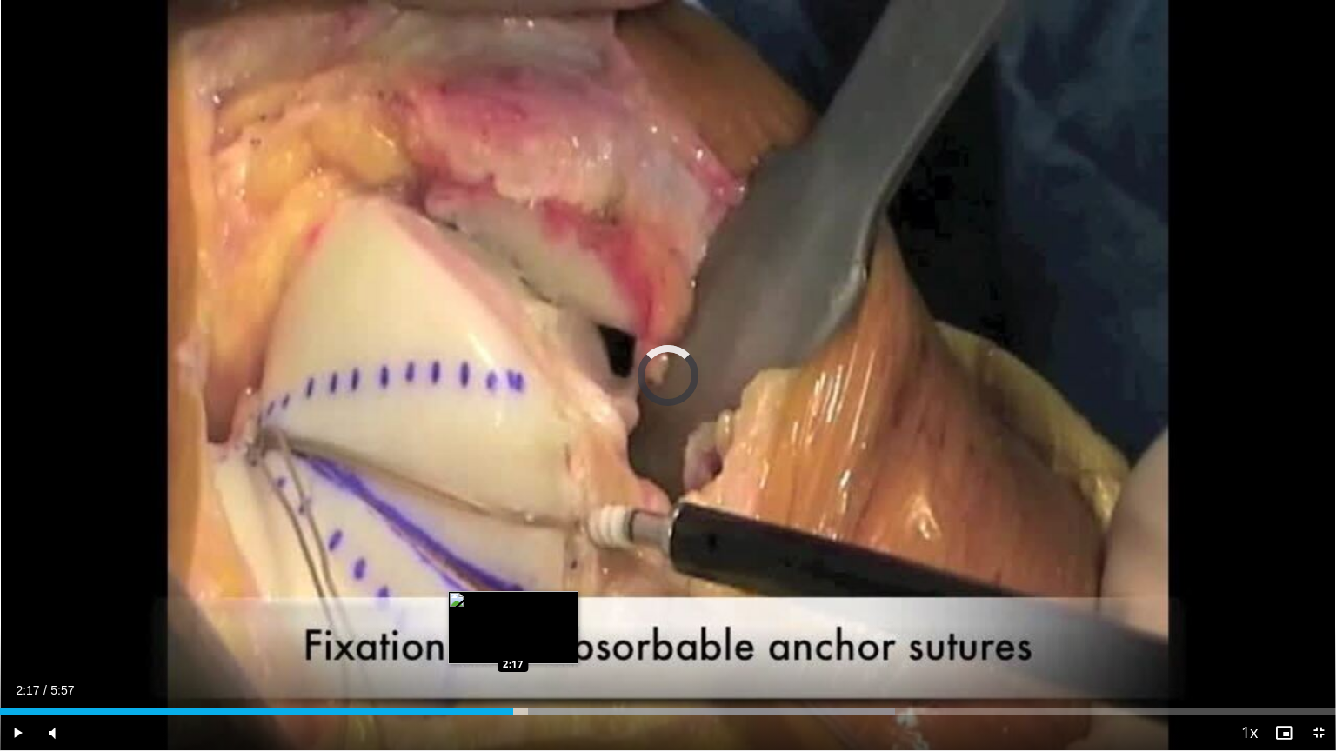
click at [513, 641] on div "Loaded : 67.00% 2:56 2:17" at bounding box center [668, 712] width 1336 height 7
click at [476, 641] on div "Loaded : 58.63% 2:28 2:07" at bounding box center [668, 712] width 1336 height 7
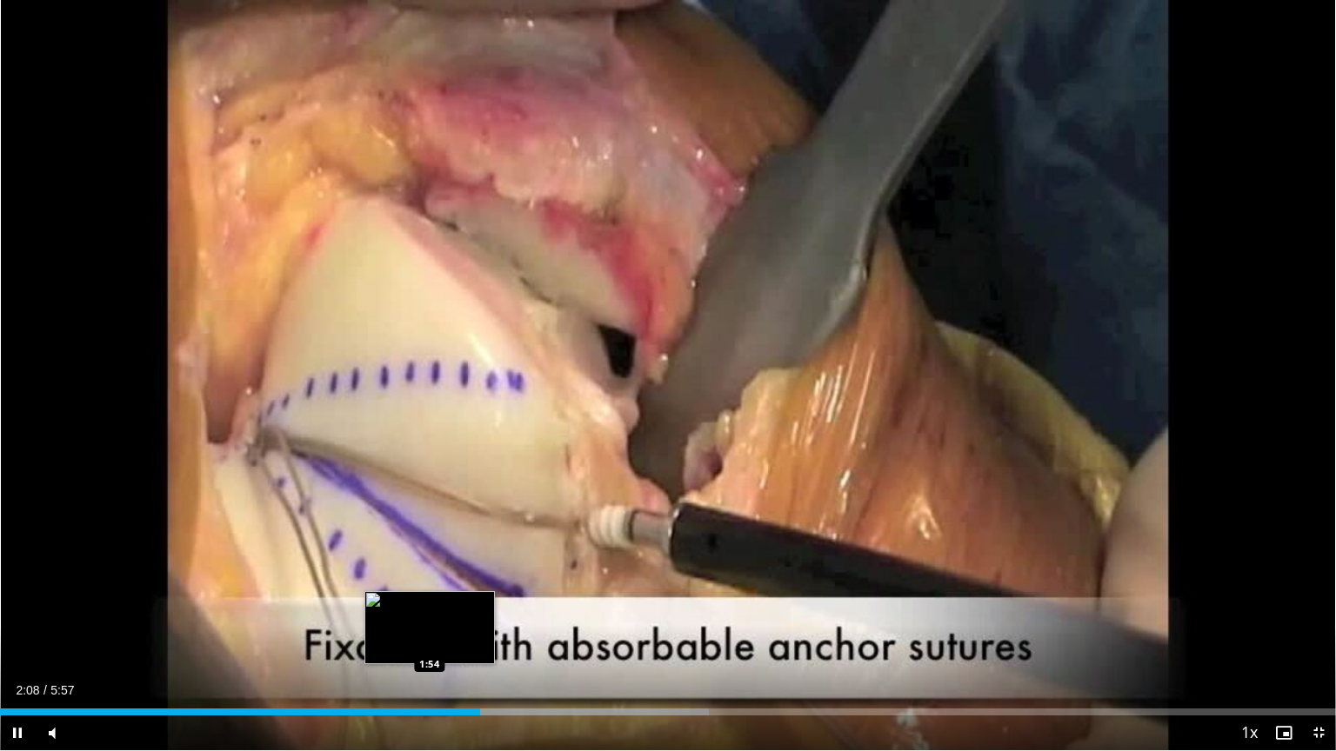
click at [428, 641] on div "Loaded : 53.04% 2:08 1:54" at bounding box center [668, 712] width 1336 height 7
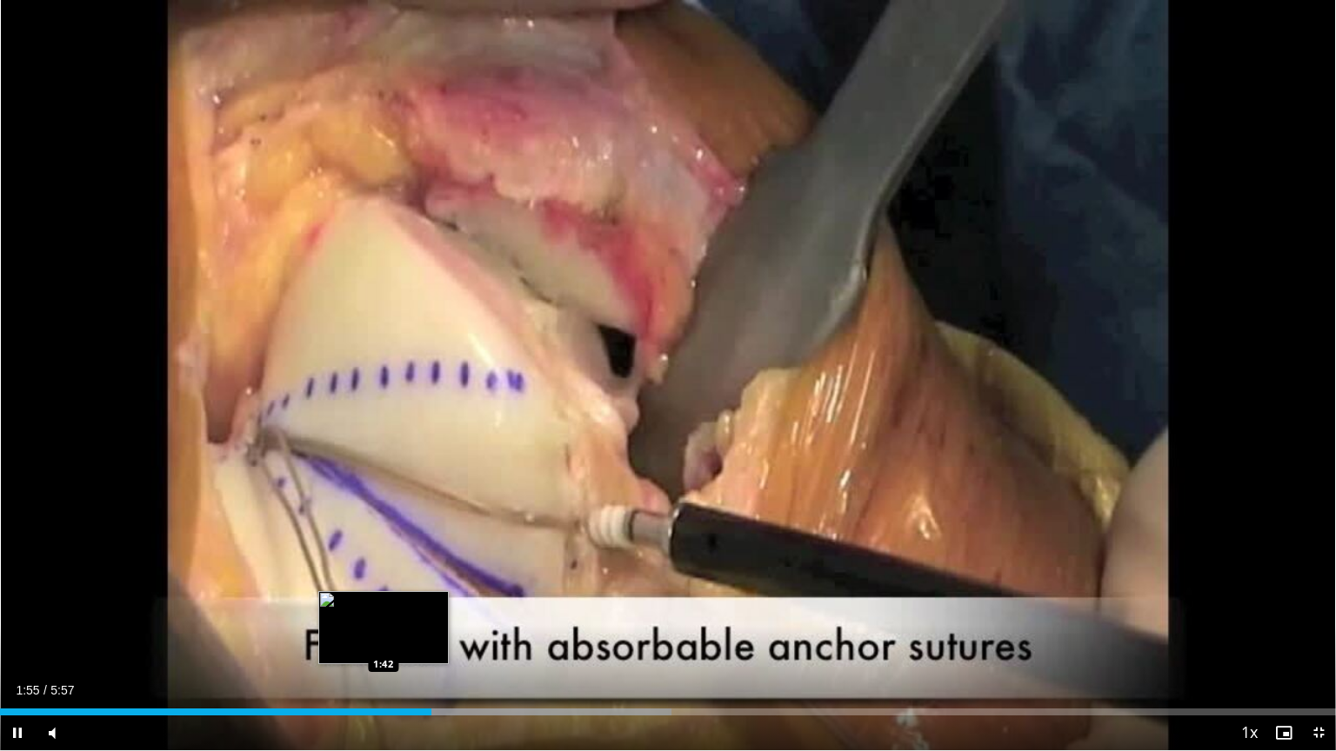
click at [383, 641] on div "1:55" at bounding box center [215, 712] width 431 height 7
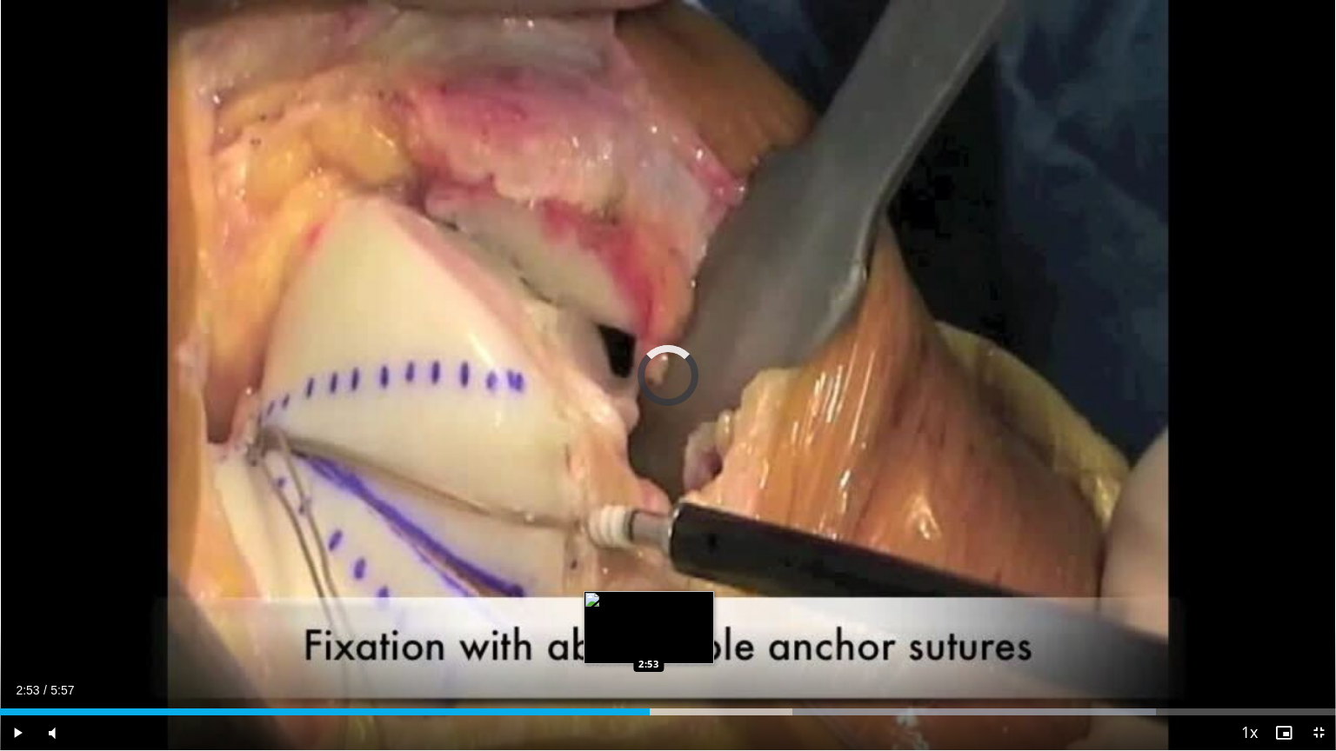
click at [650, 641] on div "Loaded : 86.55% 4:07 2:53" at bounding box center [668, 712] width 1336 height 7
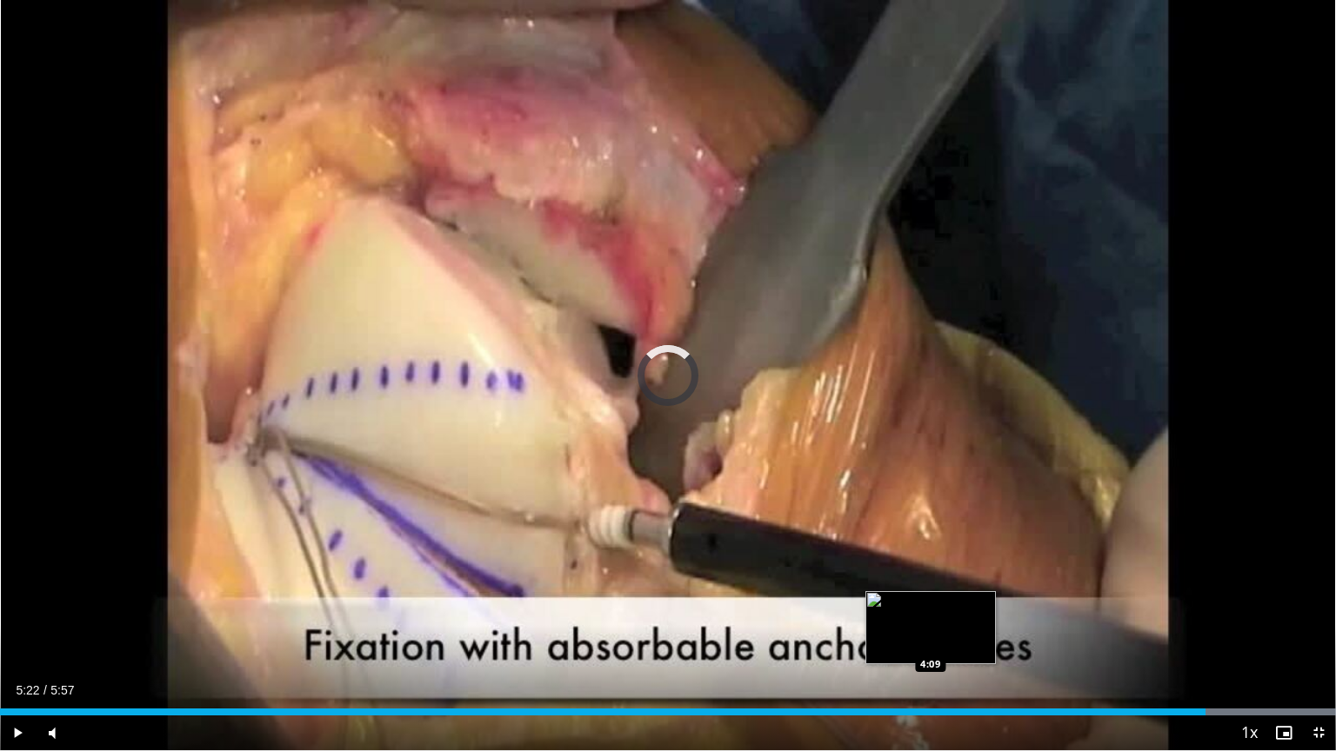
click at [931, 641] on div "Loaded : 100.00% 5:22 4:09" at bounding box center [668, 707] width 1336 height 17
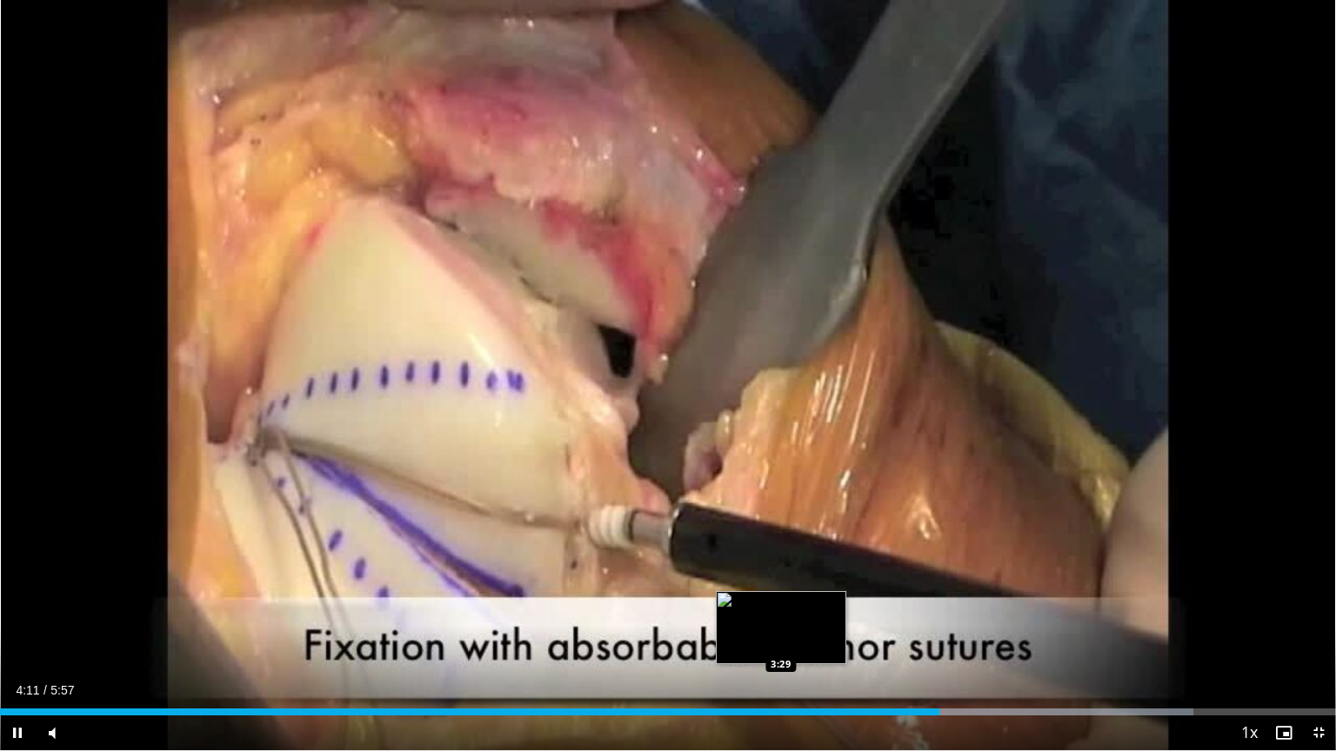
click at [775, 641] on div "Loaded : 89.35% 4:11 3:29" at bounding box center [668, 707] width 1336 height 17
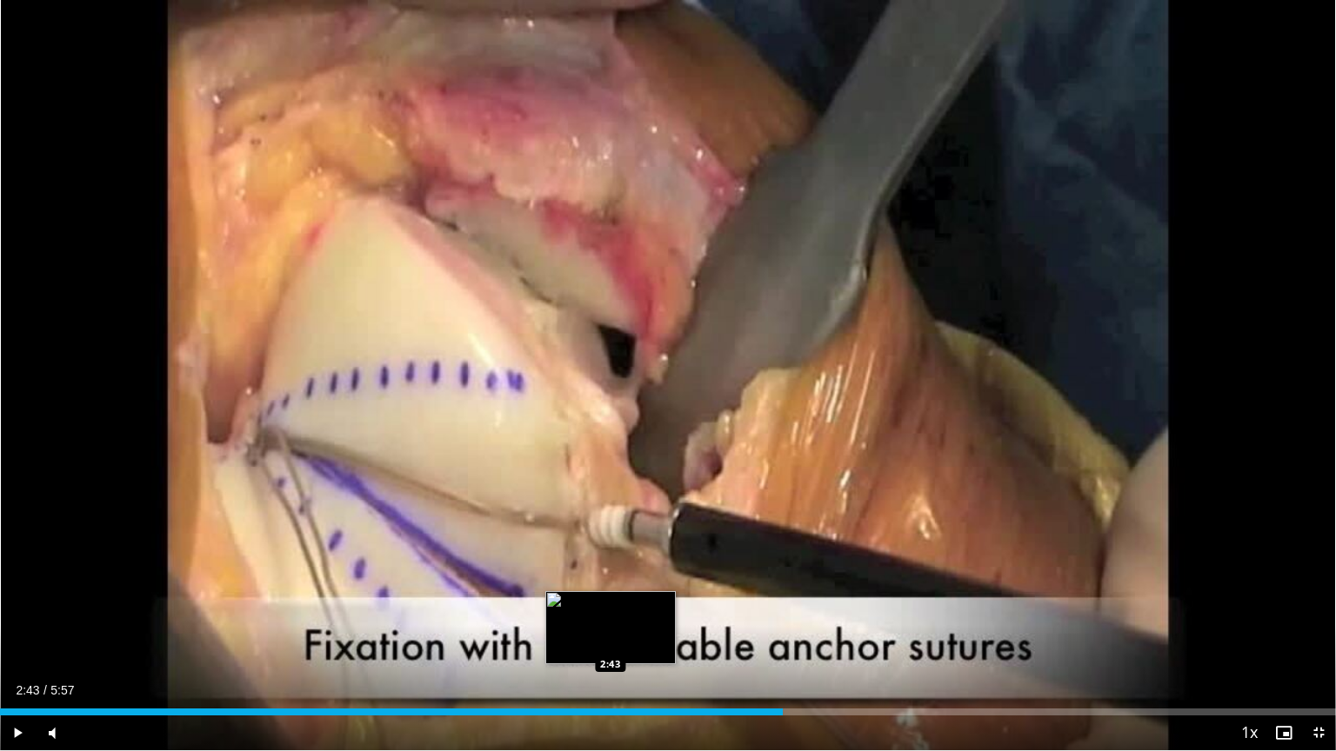
click at [611, 641] on div "Loaded : 0.00% 2:43 2:43" at bounding box center [668, 712] width 1336 height 7
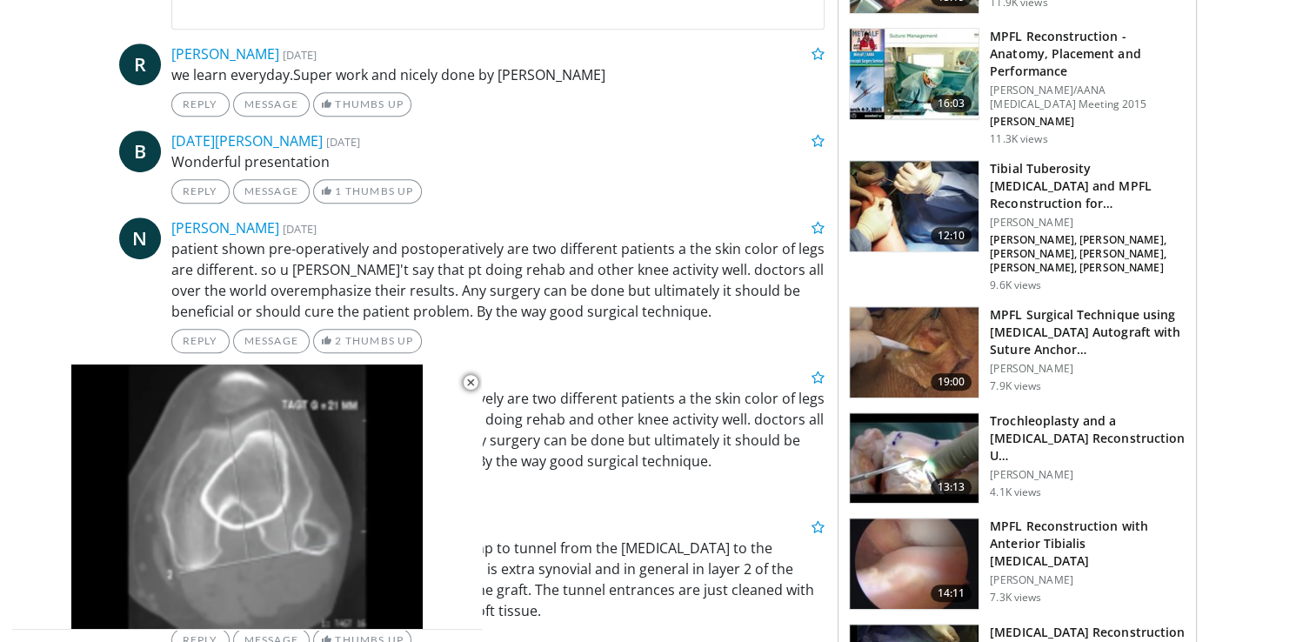
scroll to position [1044, 0]
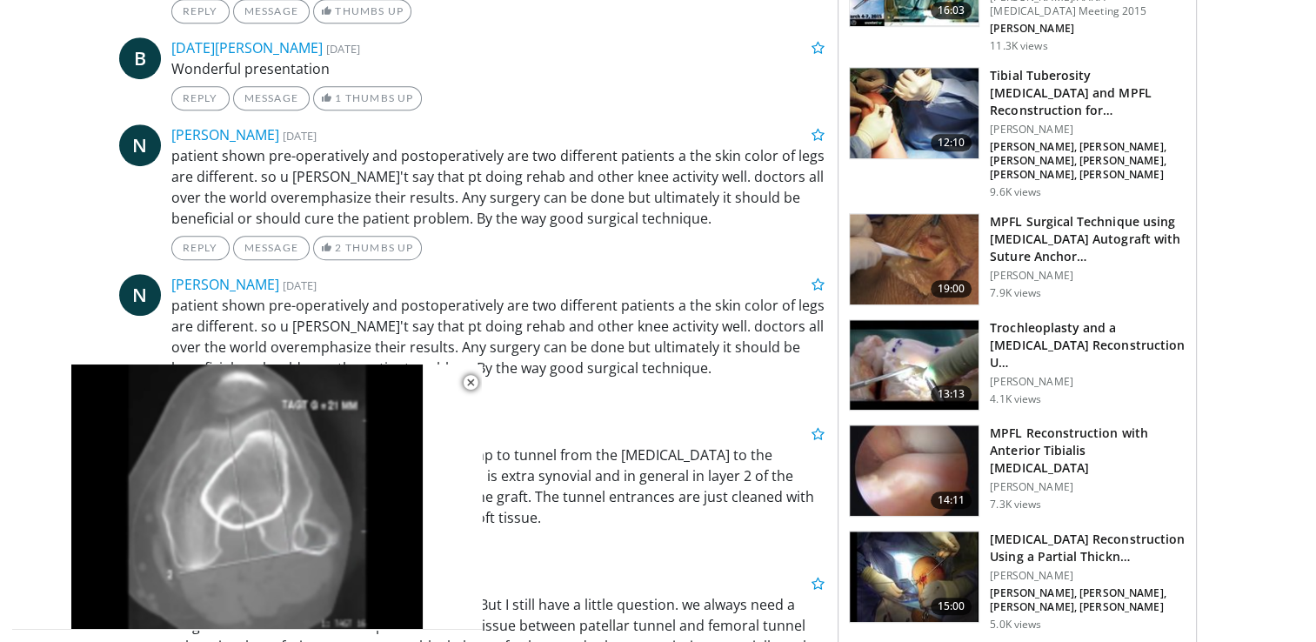
click at [935, 338] on img at bounding box center [914, 365] width 129 height 90
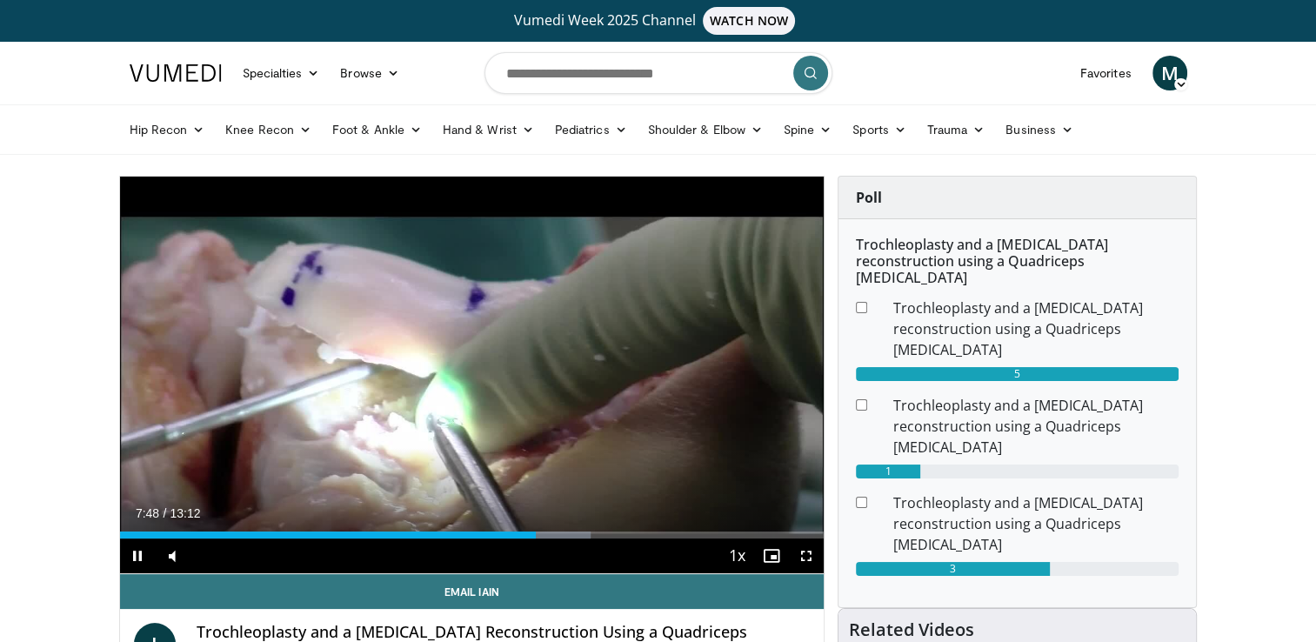
click at [424, 540] on div "Current Time 7:48 / Duration 13:12 Pause Skip Backward Skip Forward Mute Loaded…" at bounding box center [472, 555] width 704 height 35
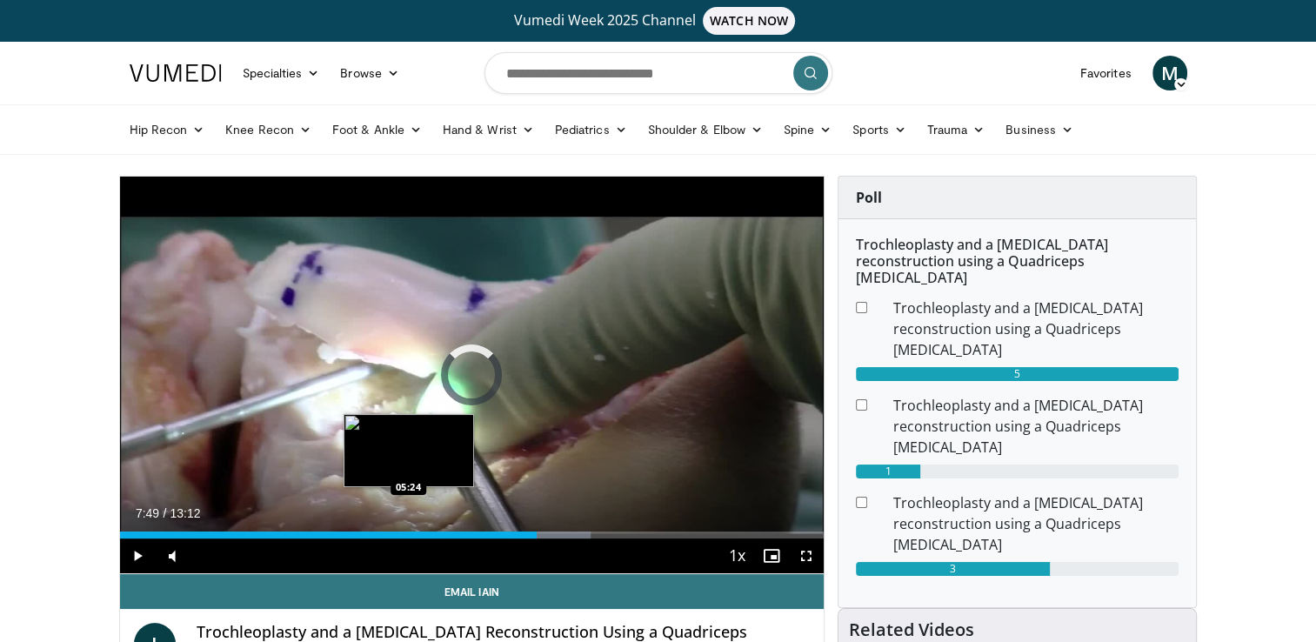
click at [408, 535] on div "Loaded : 66.87% 07:49 05:24" at bounding box center [472, 534] width 704 height 7
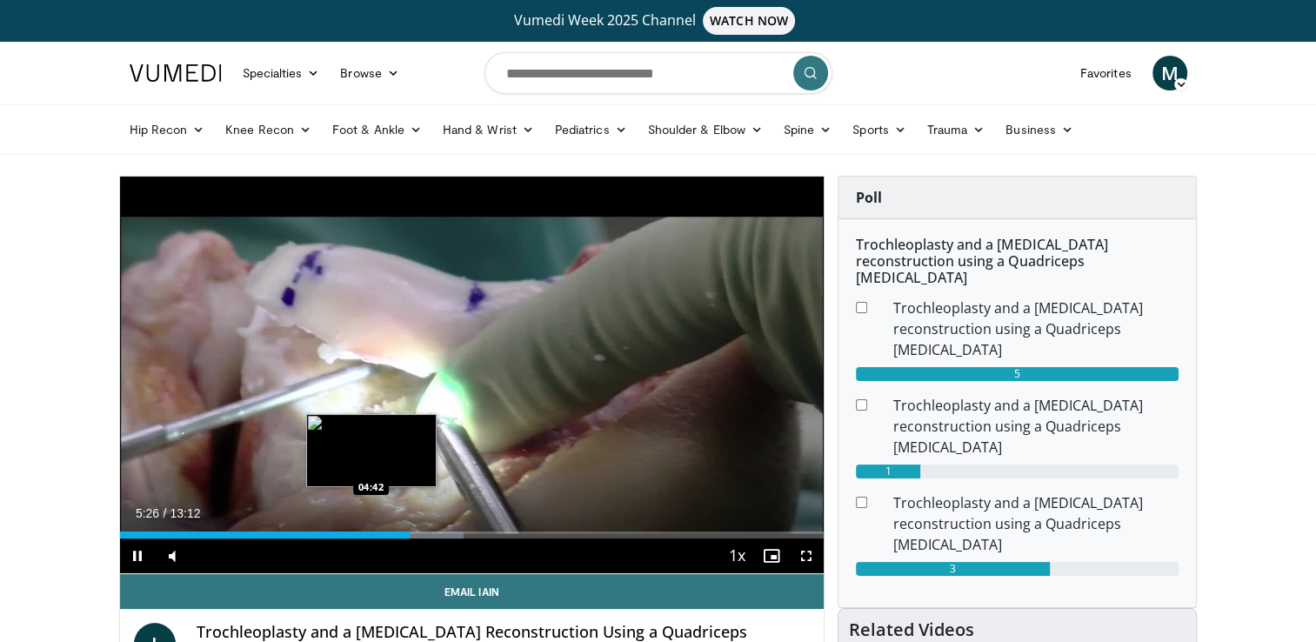
click at [370, 534] on div "Loaded : 48.80% 05:26 04:42" at bounding box center [472, 534] width 704 height 7
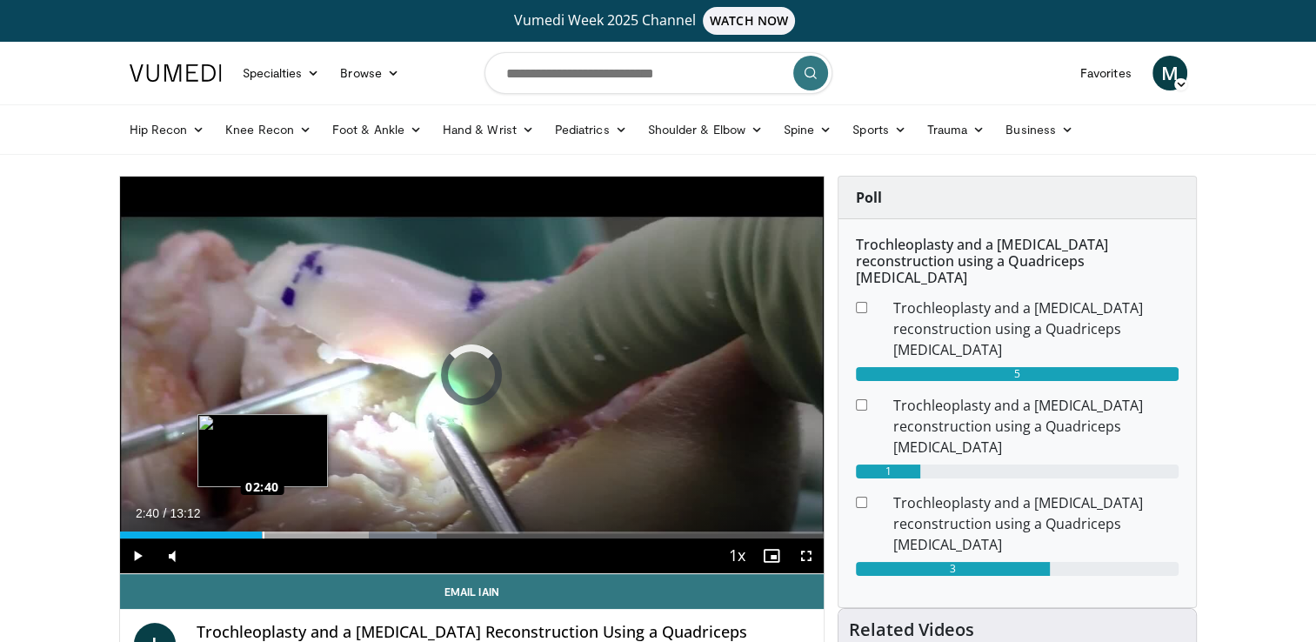
click at [261, 528] on div "Loaded : 45.05% 02:40 02:40" at bounding box center [472, 530] width 704 height 17
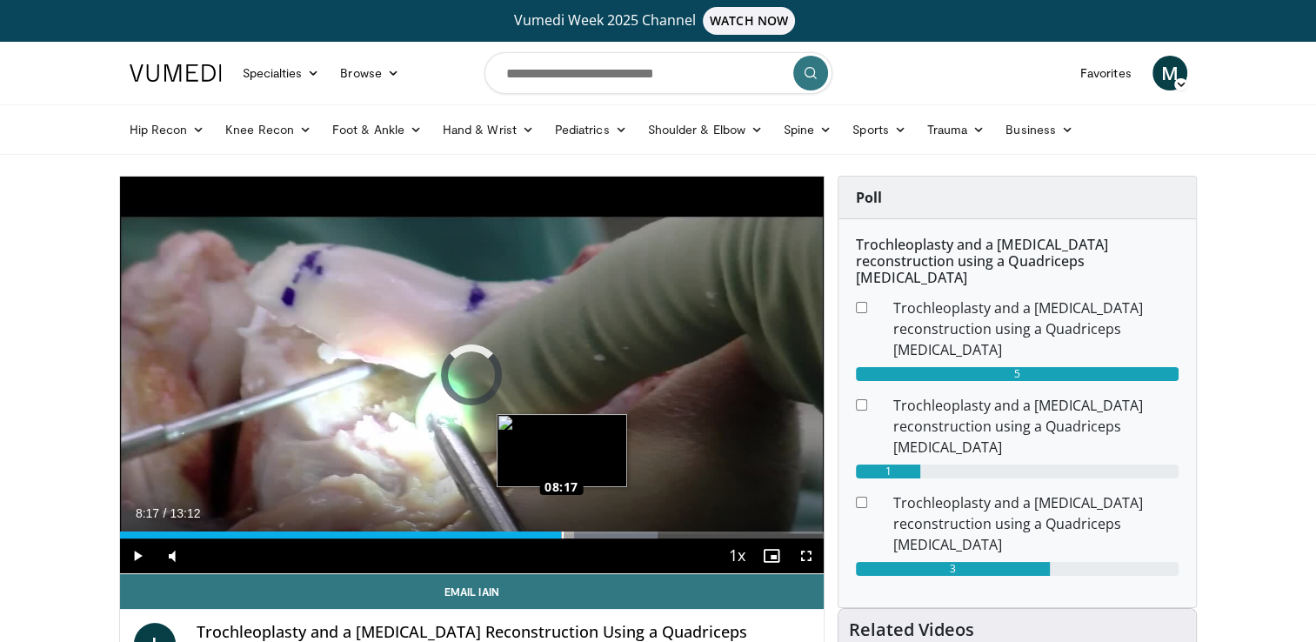
click at [560, 533] on div "Loaded : 76.34% 08:17 08:17" at bounding box center [472, 534] width 704 height 7
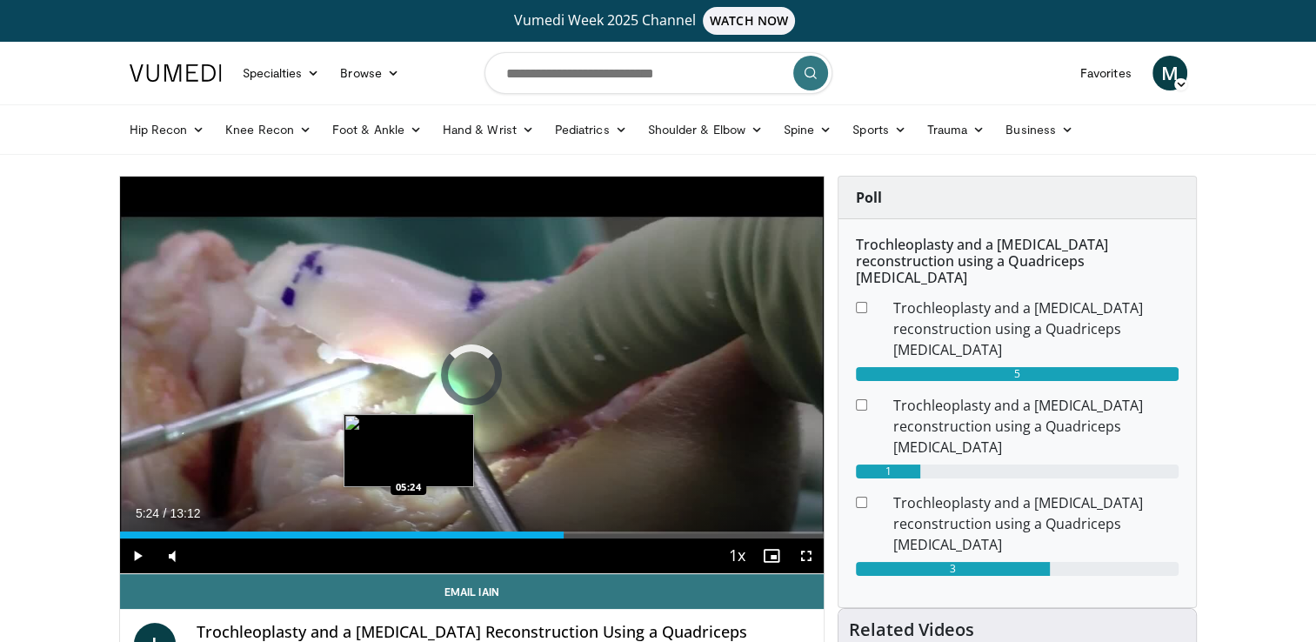
click at [407, 531] on div "08:20" at bounding box center [342, 534] width 444 height 7
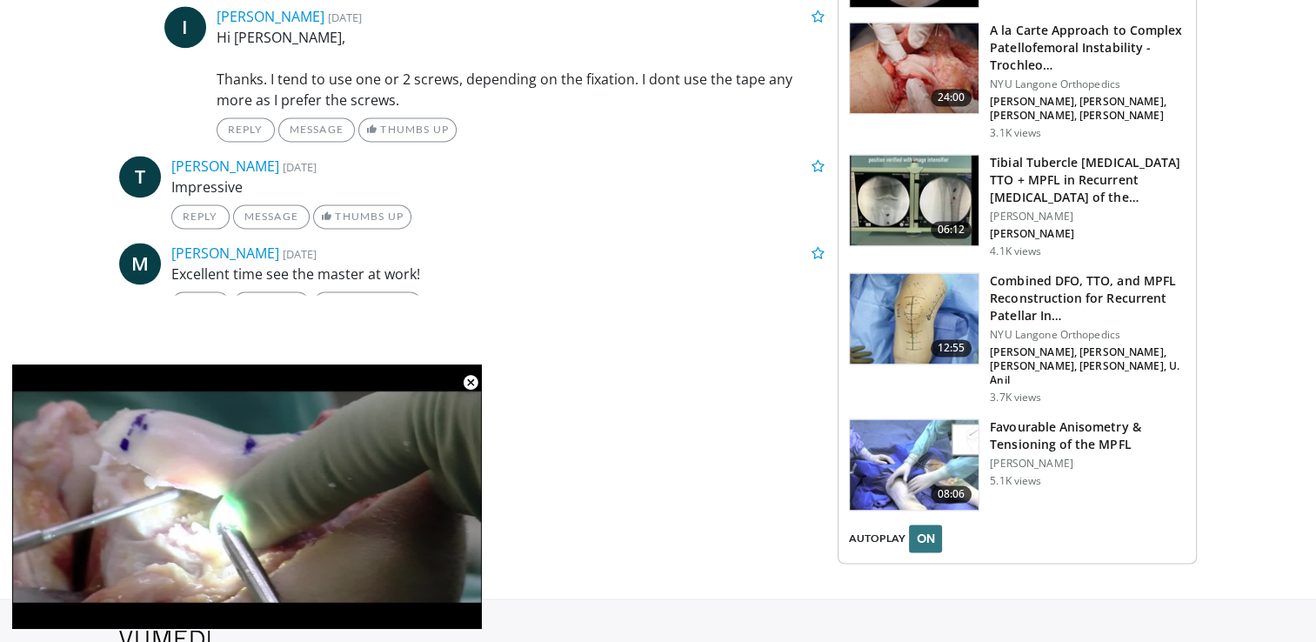
scroll to position [2174, 0]
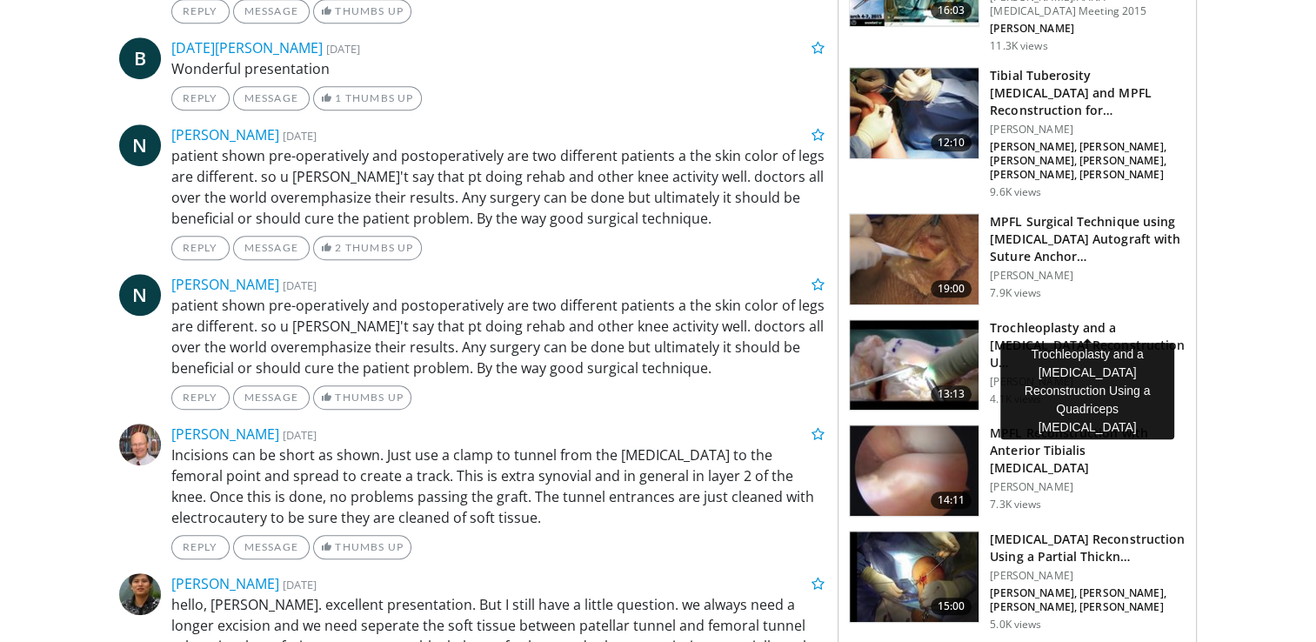
click at [1057, 319] on h3 "Trochleoplasty and a [MEDICAL_DATA] Reconstruction U…" at bounding box center [1088, 345] width 196 height 52
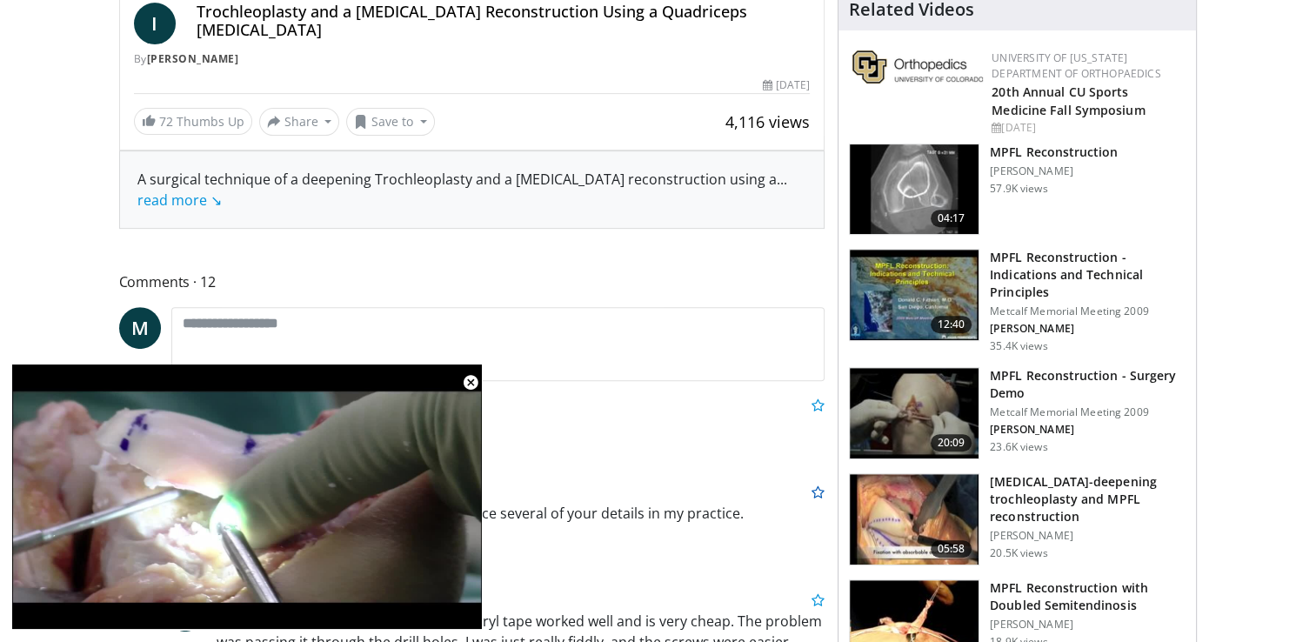
scroll to position [696, 0]
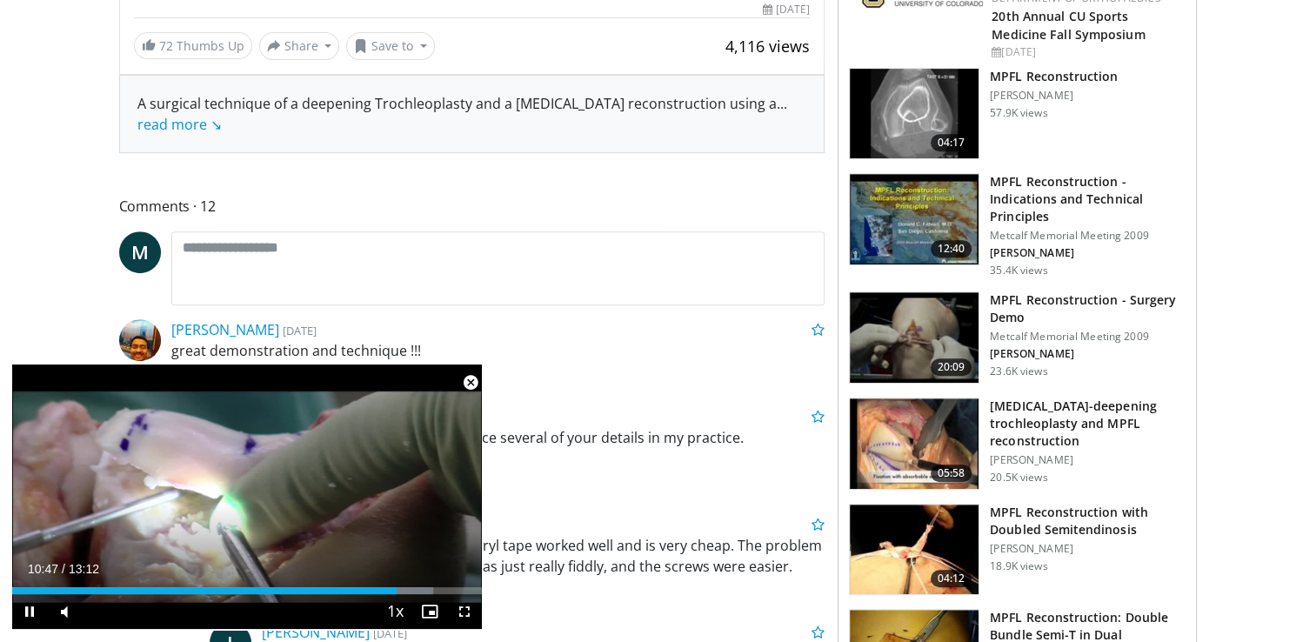
click at [470, 388] on span "Video Player" at bounding box center [470, 382] width 35 height 35
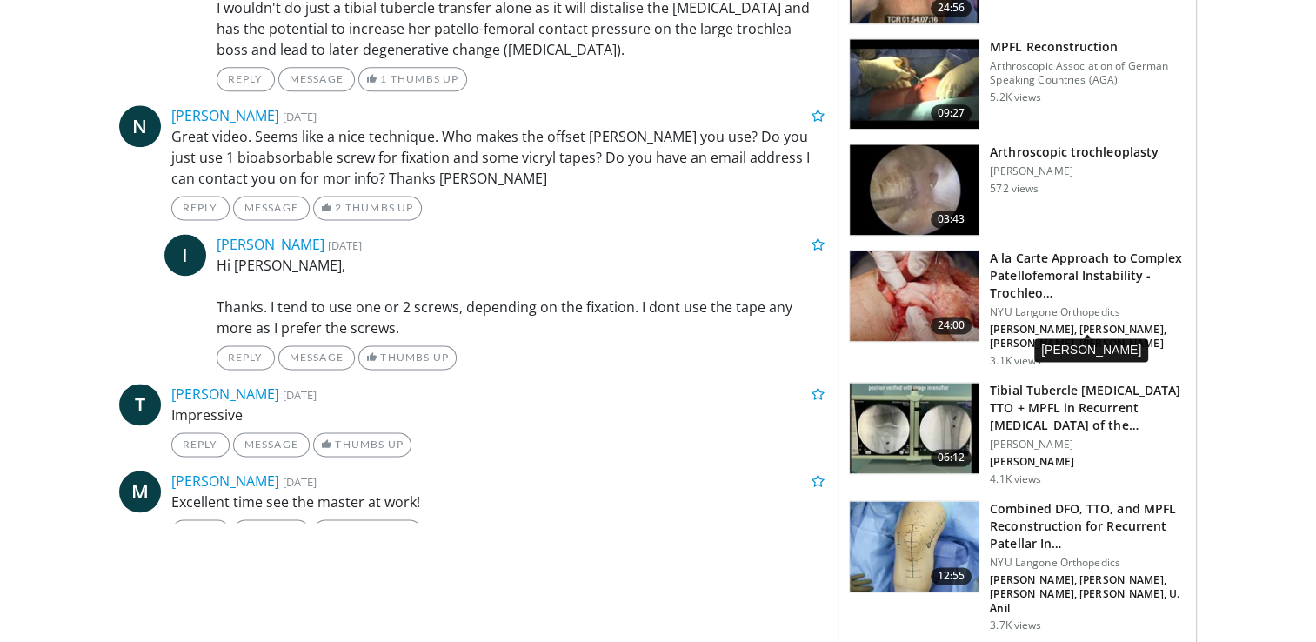
scroll to position [2472, 0]
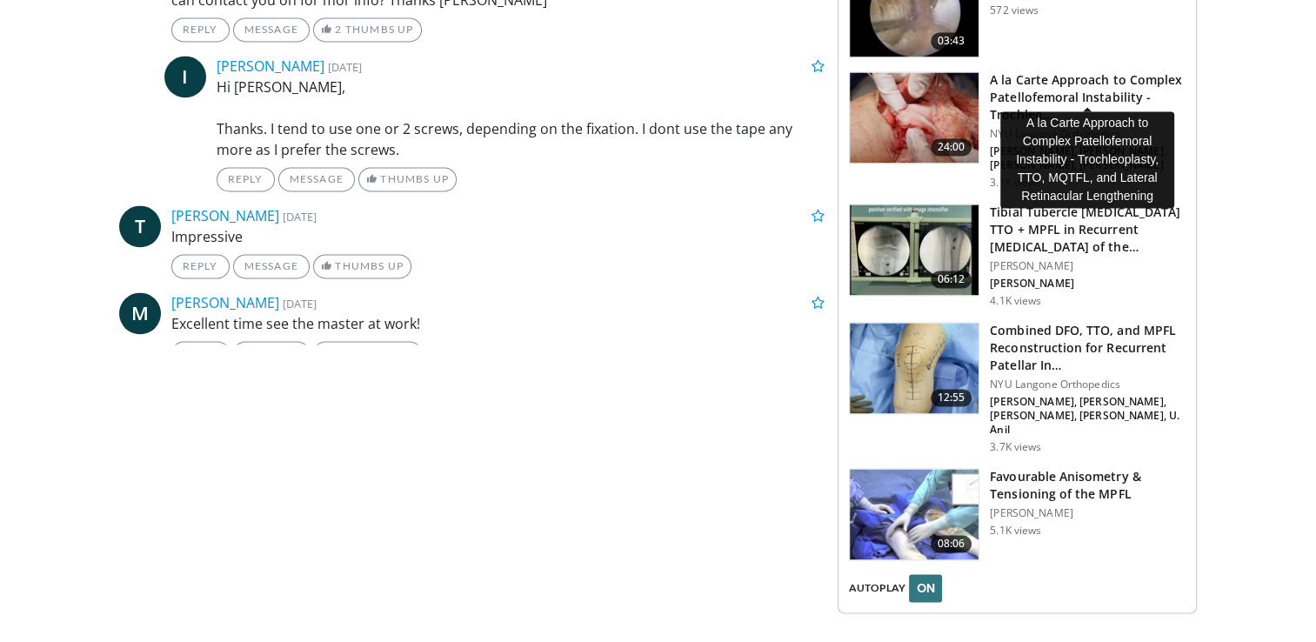
click at [1086, 75] on h3 "A la Carte Approach to Complex Patellofemoral Instability - Trochleo…" at bounding box center [1088, 97] width 196 height 52
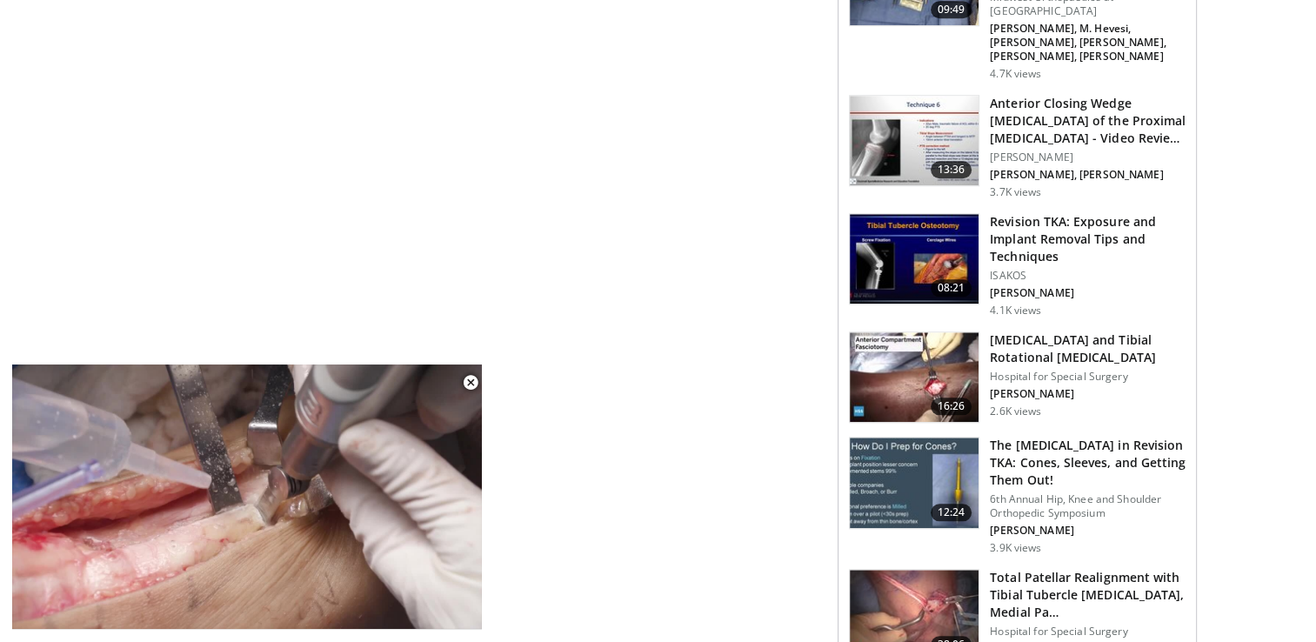
scroll to position [1913, 0]
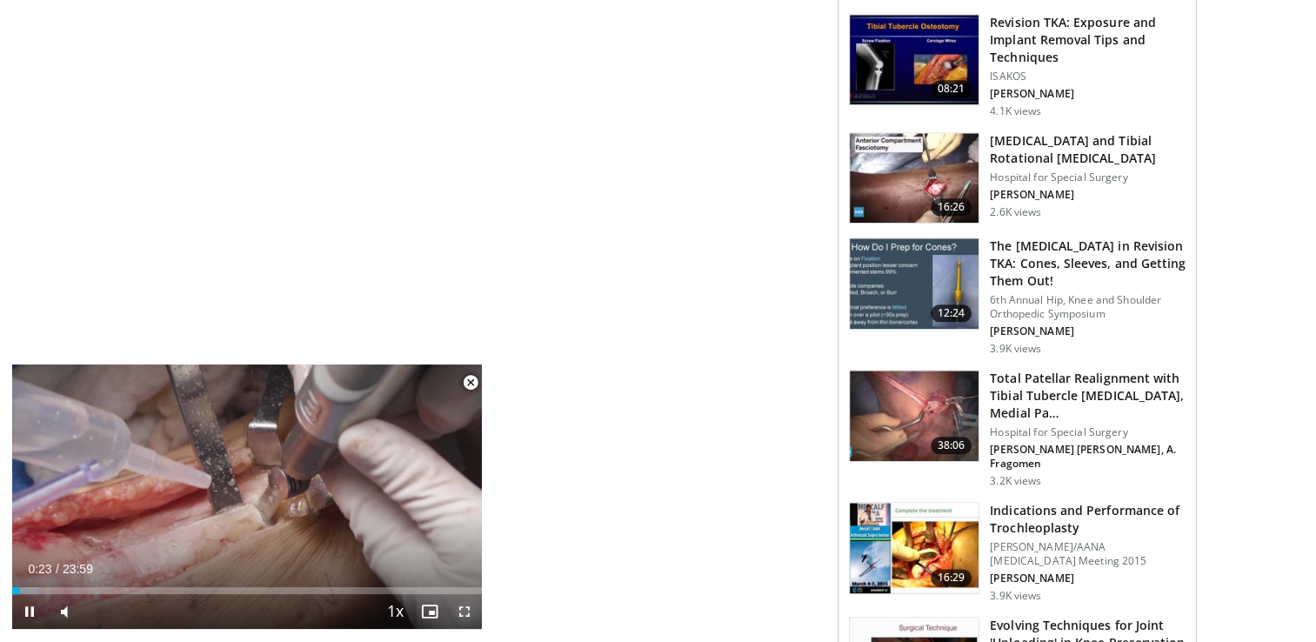
click at [459, 611] on span "Video Player" at bounding box center [464, 611] width 35 height 35
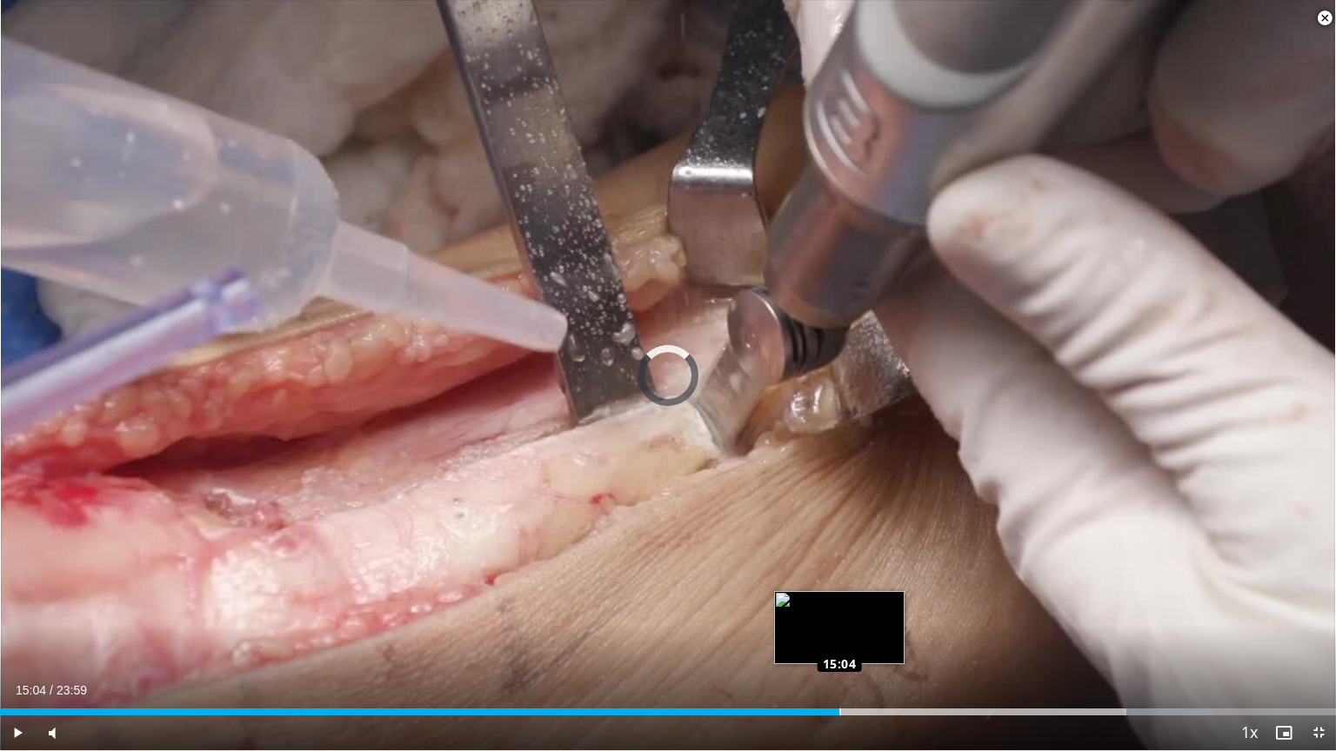
click at [838, 641] on div "Loaded : 90.97% 15:04 15:04" at bounding box center [668, 712] width 1336 height 7
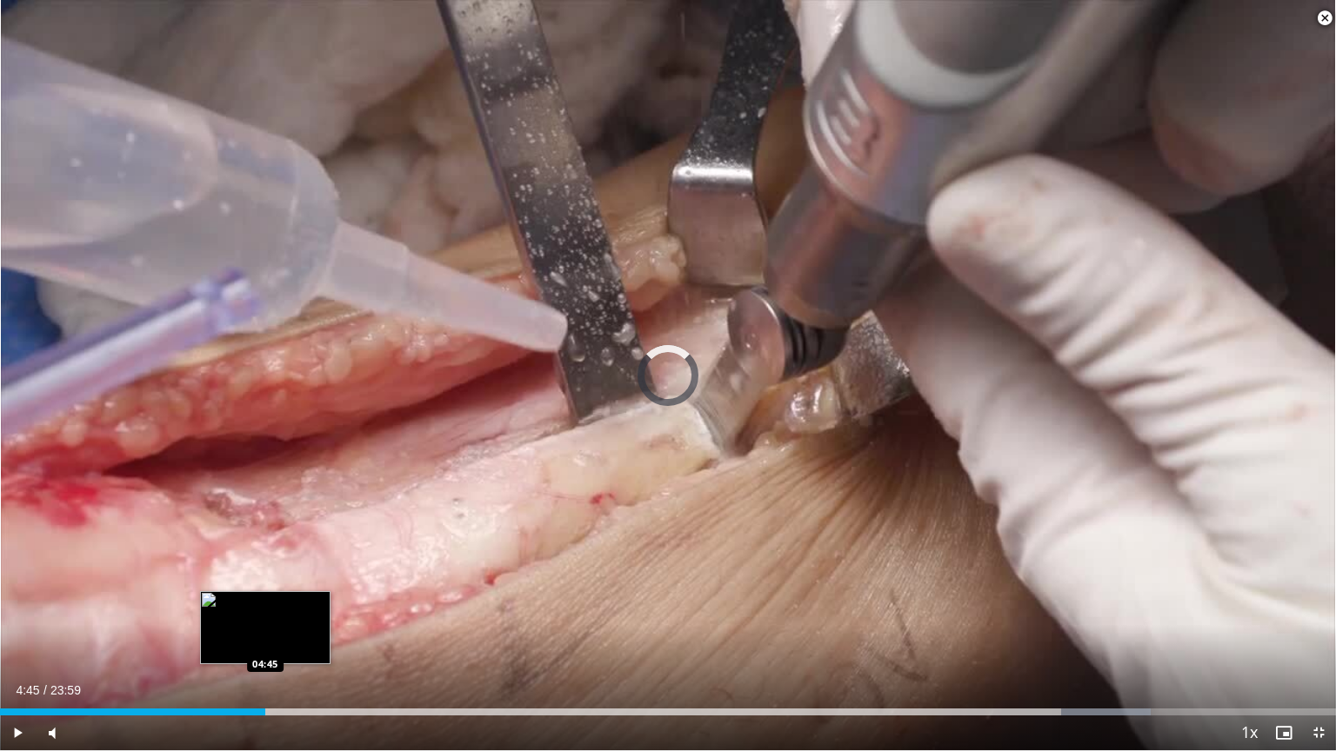
click at [264, 641] on div "19:35" at bounding box center [132, 712] width 265 height 7
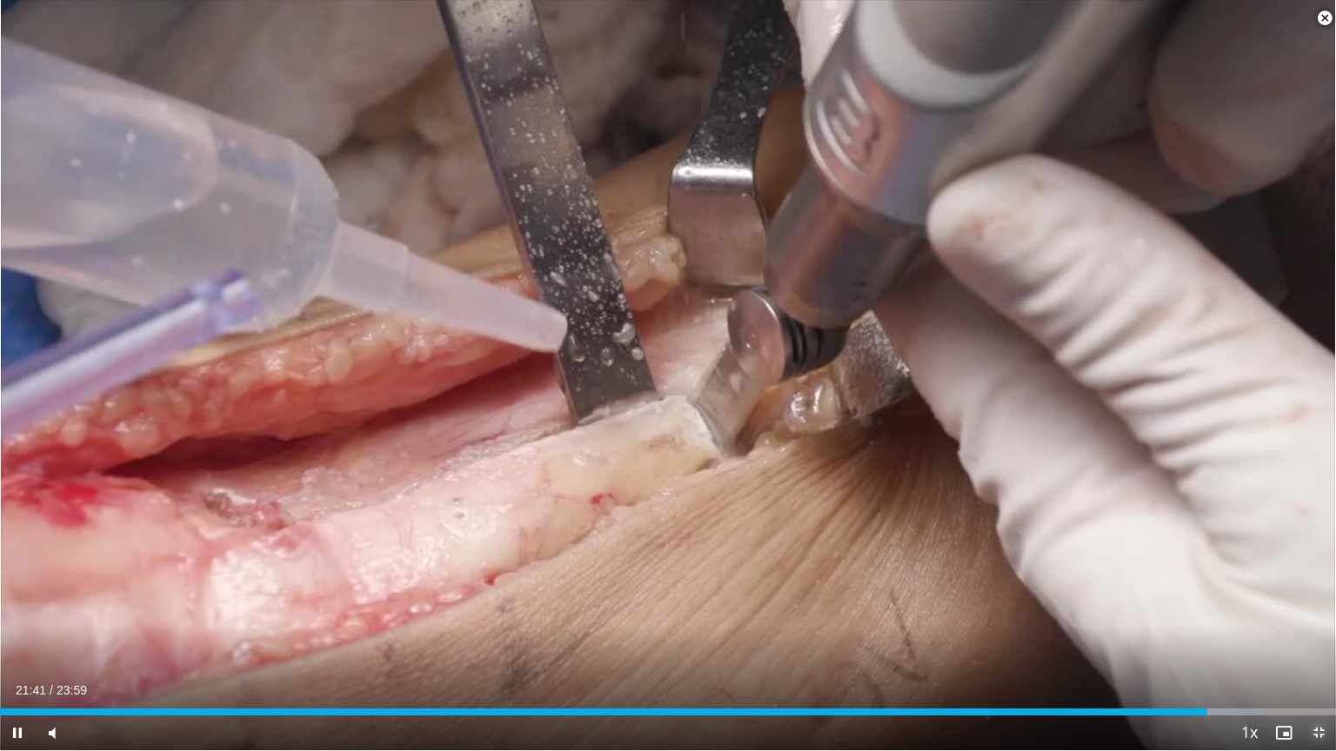
click at [1315, 641] on span "Video Player" at bounding box center [1318, 733] width 35 height 35
